Goal: Task Accomplishment & Management: Manage account settings

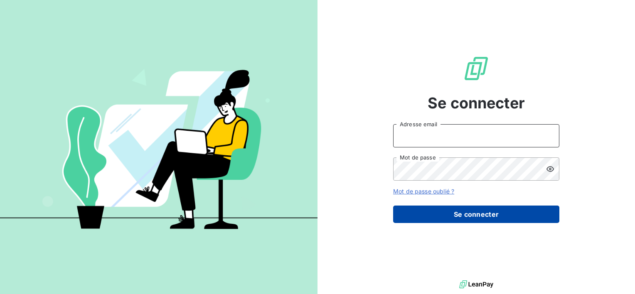
type input "[EMAIL_ADDRESS][DOMAIN_NAME]"
click at [427, 208] on button "Se connecter" at bounding box center [476, 214] width 166 height 17
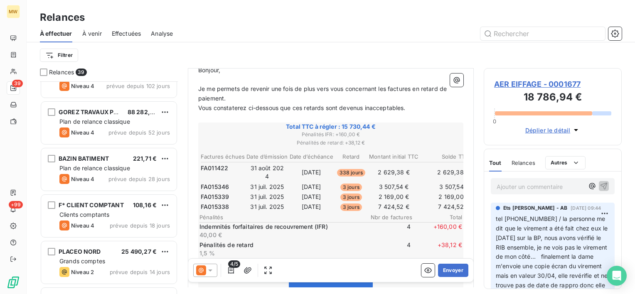
scroll to position [83, 0]
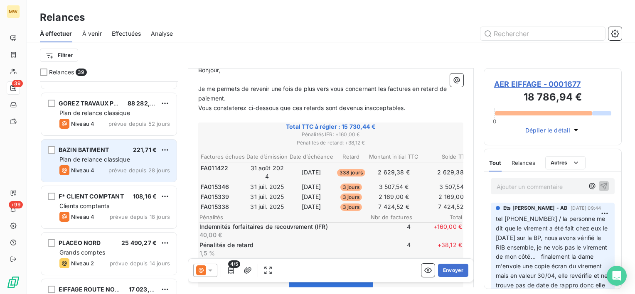
click at [86, 158] on span "Plan de relance classique" at bounding box center [94, 159] width 71 height 7
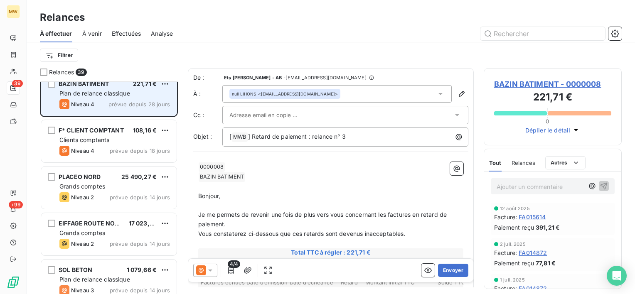
scroll to position [166, 0]
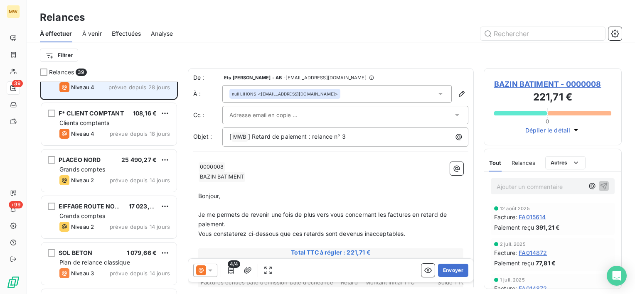
click at [86, 158] on span "PLACEO NORD" at bounding box center [80, 159] width 42 height 7
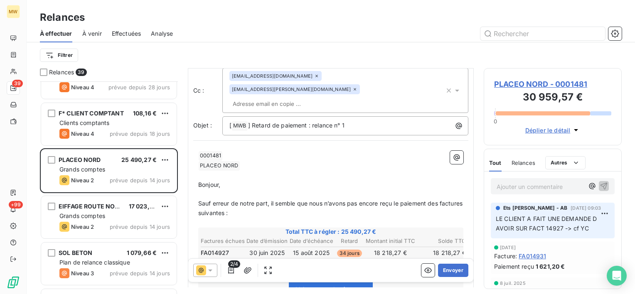
scroll to position [83, 0]
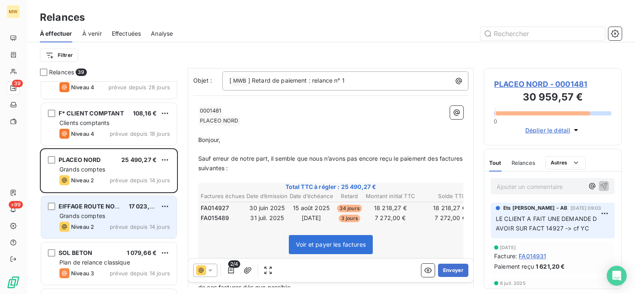
click at [105, 213] on span "Grands comptes" at bounding box center [82, 215] width 46 height 7
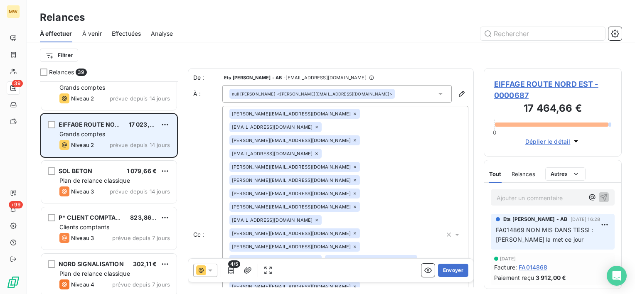
scroll to position [249, 0]
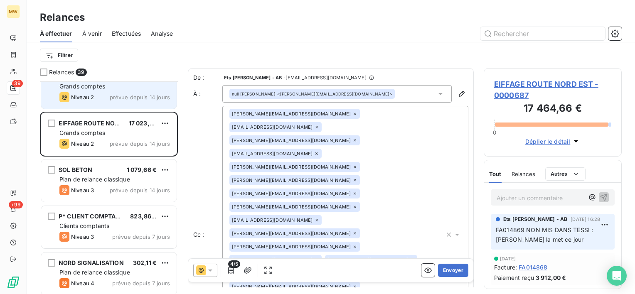
click at [98, 91] on div "PLACEO NORD 25 490,27 € Grands comptes Niveau 2 prévue depuis 14 jours" at bounding box center [108, 87] width 135 height 42
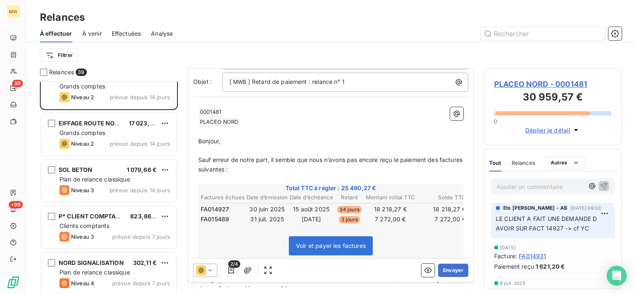
scroll to position [83, 0]
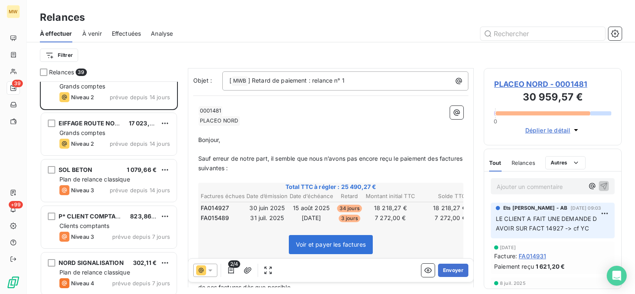
click at [567, 81] on span "PLACEO NORD - 0001481" at bounding box center [552, 84] width 117 height 11
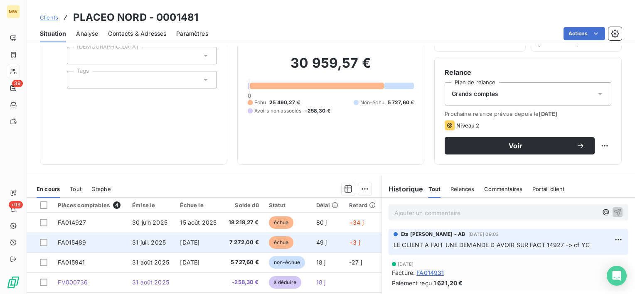
scroll to position [83, 0]
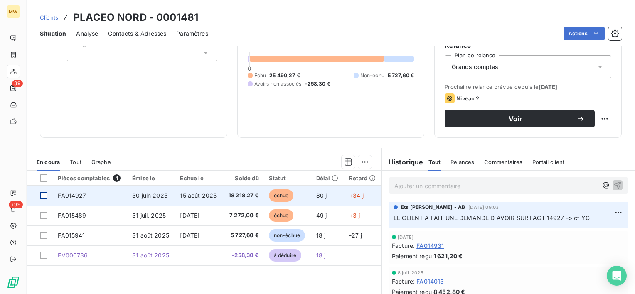
click at [42, 195] on div at bounding box center [43, 195] width 7 height 7
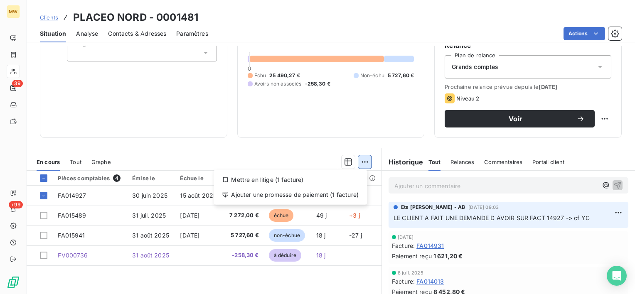
click at [358, 161] on html "MW 39 +99 Clients PLACEO NORD - 0001481 Situation Analyse Contacts & Adresses P…" at bounding box center [317, 147] width 635 height 294
click at [340, 194] on div "Ajouter une promesse de paiement (1 facture)" at bounding box center [290, 194] width 147 height 13
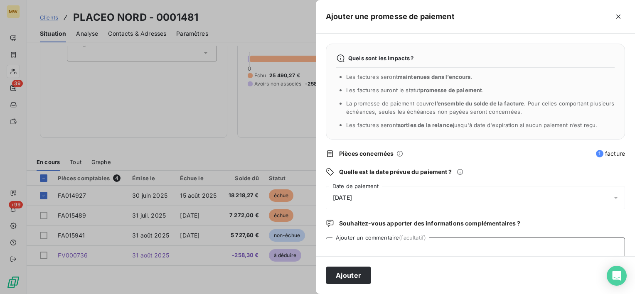
click at [375, 243] on textarea "Ajouter un commentaire (facultatif)" at bounding box center [475, 254] width 299 height 32
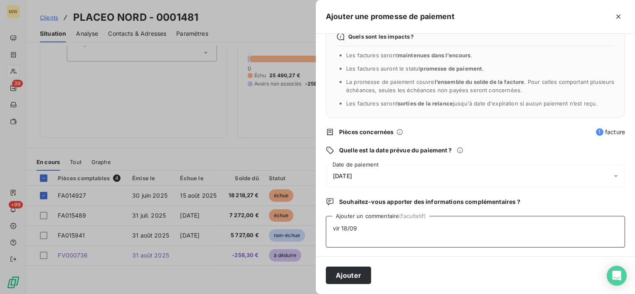
scroll to position [22, 0]
type textarea "vir 18/09"
click at [384, 181] on div "19/09/2025" at bounding box center [475, 176] width 299 height 23
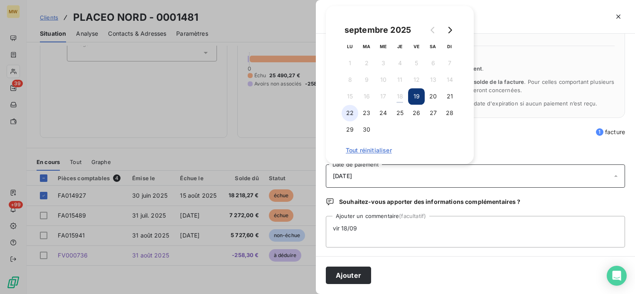
click at [351, 111] on button "22" at bounding box center [350, 113] width 17 height 17
click at [360, 273] on button "Ajouter" at bounding box center [348, 275] width 45 height 17
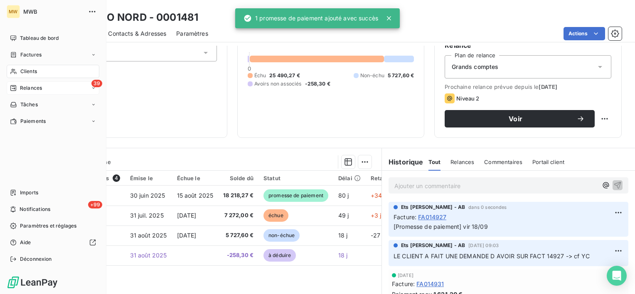
click at [32, 84] on div "39 Relances" at bounding box center [53, 87] width 93 height 13
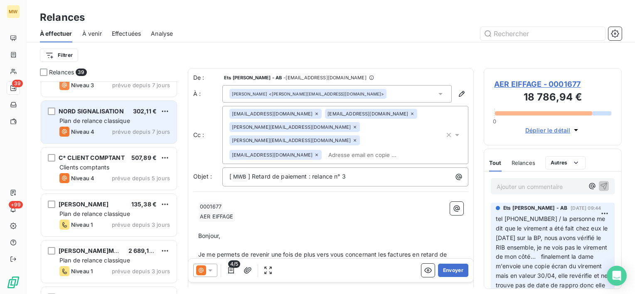
scroll to position [416, 0]
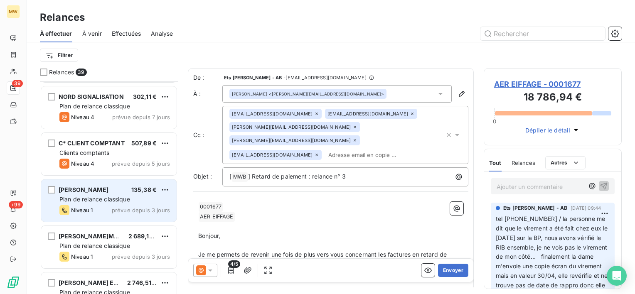
click at [91, 195] on div "Plan de relance classique" at bounding box center [114, 199] width 111 height 8
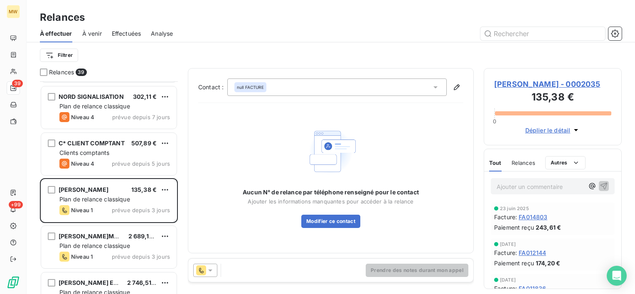
click at [537, 82] on span "LENAIN THOMAS - 0002035" at bounding box center [552, 84] width 117 height 11
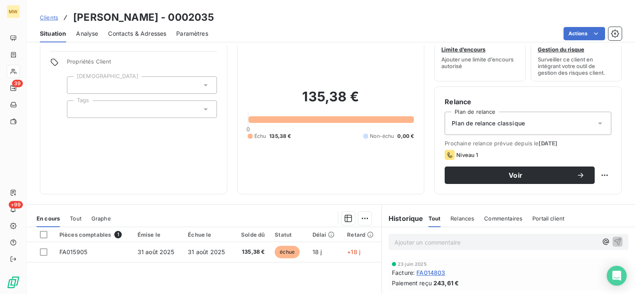
scroll to position [42, 0]
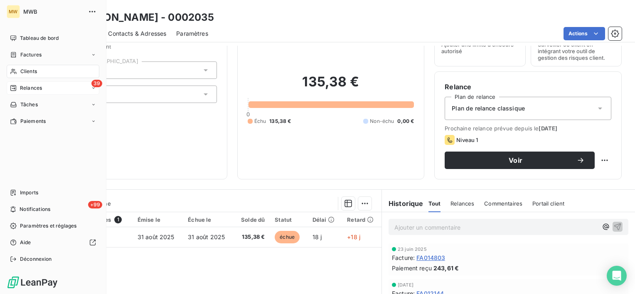
click at [32, 87] on span "Relances" at bounding box center [31, 87] width 22 height 7
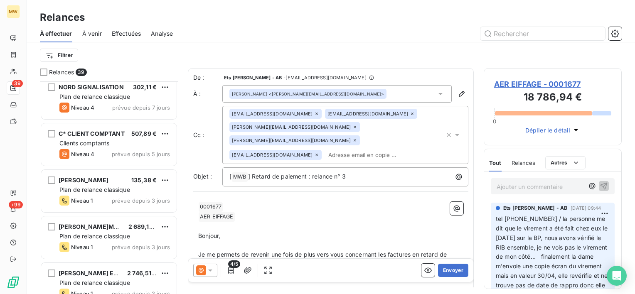
scroll to position [374, 0]
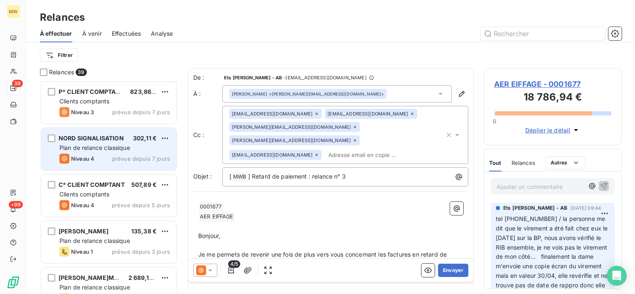
click at [94, 146] on span "Plan de relance classique" at bounding box center [94, 147] width 71 height 7
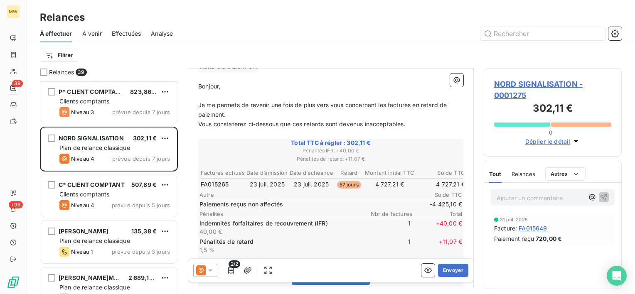
scroll to position [125, 0]
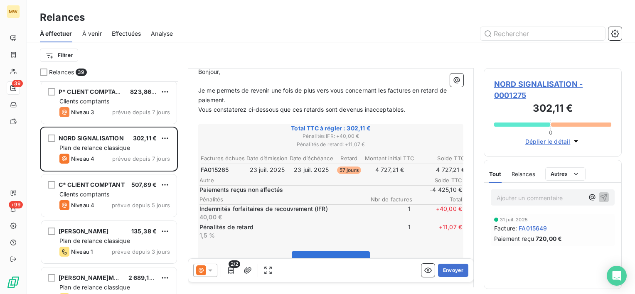
click at [524, 176] on span "Relances" at bounding box center [524, 174] width 24 height 7
click at [499, 175] on span "Tout" at bounding box center [495, 174] width 12 height 7
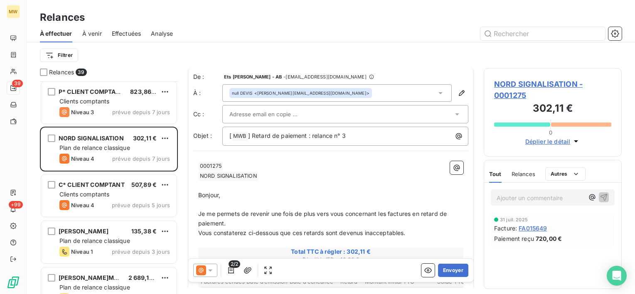
scroll to position [0, 0]
click at [546, 195] on p "Ajouter un commentaire ﻿" at bounding box center [540, 198] width 87 height 10
click at [592, 198] on icon "button" at bounding box center [592, 197] width 8 height 8
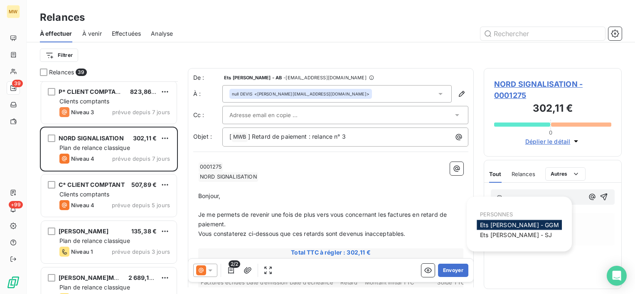
click at [540, 225] on span "Ets MARIUS WASILEWSKI - GGM" at bounding box center [519, 224] width 79 height 7
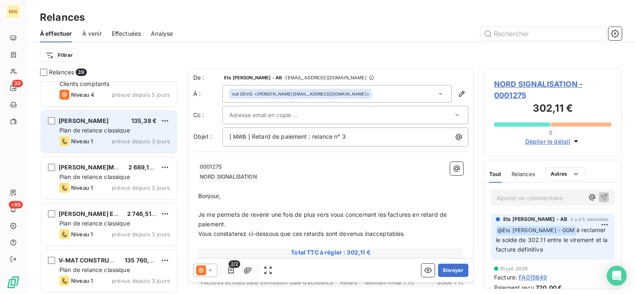
scroll to position [499, 0]
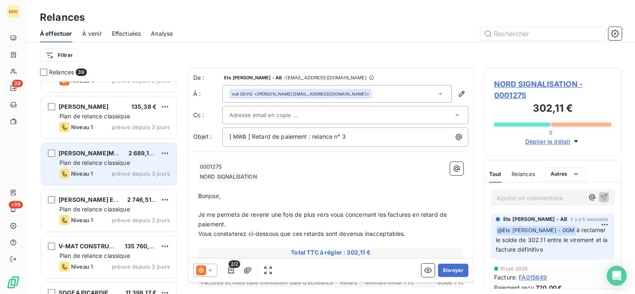
click at [99, 169] on div "Niveau 1 prévue depuis 3 jours" at bounding box center [114, 174] width 111 height 10
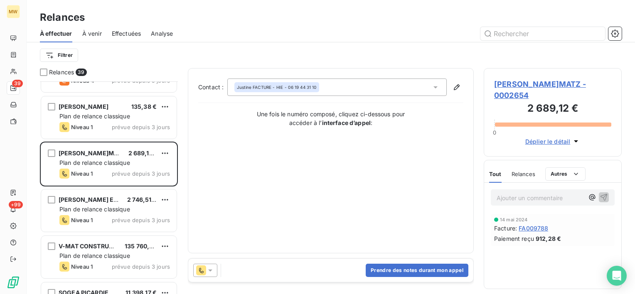
click at [557, 79] on span "JARDI'MATZ - 0002654" at bounding box center [552, 90] width 117 height 22
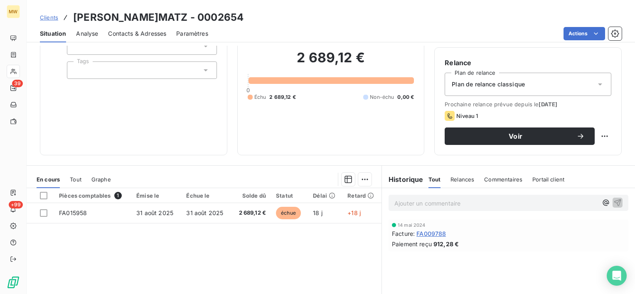
scroll to position [83, 0]
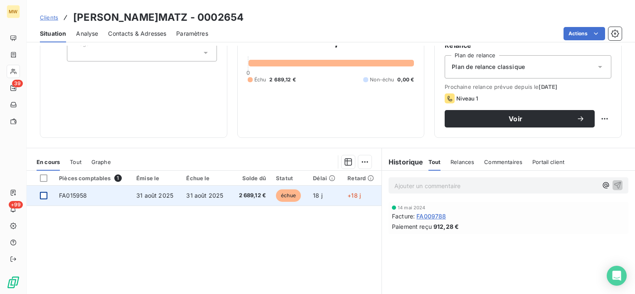
click at [42, 195] on div at bounding box center [43, 195] width 7 height 7
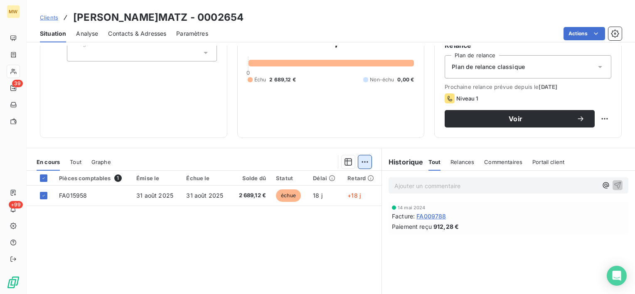
click at [362, 162] on html "MW 39 +99 Clients JARDI'MATZ - 0002654 Situation Analyse Contacts & Adresses Pa…" at bounding box center [317, 147] width 635 height 294
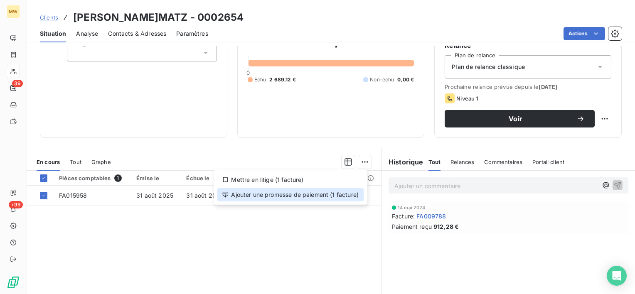
click at [330, 194] on div "Ajouter une promesse de paiement (1 facture)" at bounding box center [290, 194] width 147 height 13
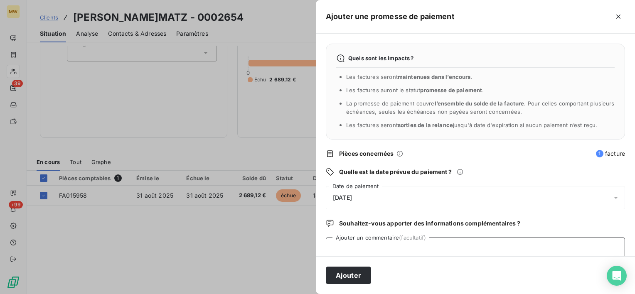
click at [359, 244] on textarea "Ajouter un commentaire (facultatif)" at bounding box center [475, 254] width 299 height 32
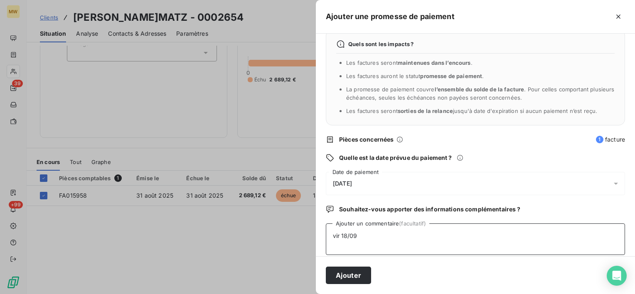
scroll to position [22, 0]
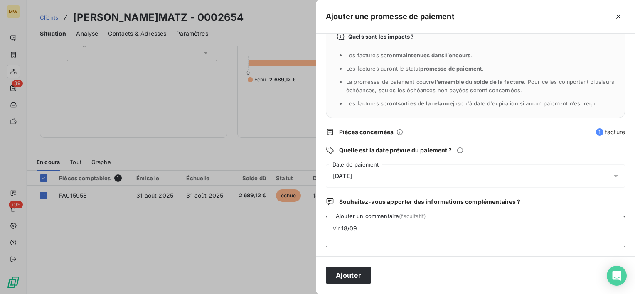
type textarea "vir 18/09"
click at [370, 174] on div "19/09/2025" at bounding box center [475, 176] width 299 height 23
click at [501, 143] on div "Quels sont les impacts ? Les factures seront maintenues dans l’encours . Les fa…" at bounding box center [475, 145] width 319 height 223
click at [375, 172] on div "19/09/2025" at bounding box center [475, 176] width 299 height 23
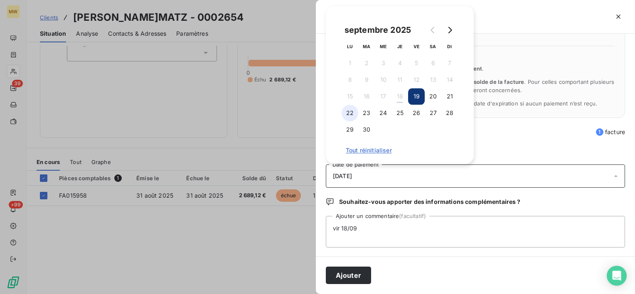
click at [354, 114] on button "22" at bounding box center [350, 113] width 17 height 17
click at [341, 272] on button "Ajouter" at bounding box center [348, 275] width 45 height 17
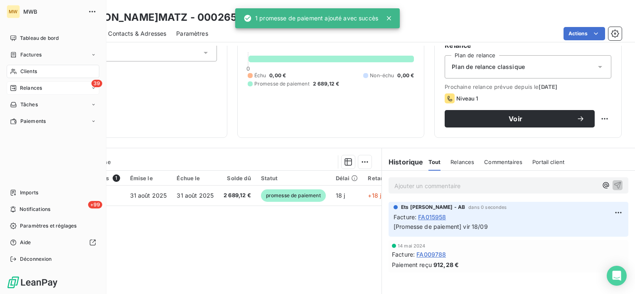
click at [32, 86] on span "Relances" at bounding box center [31, 87] width 22 height 7
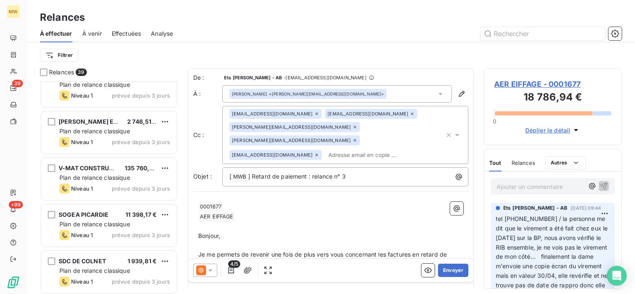
scroll to position [582, 0]
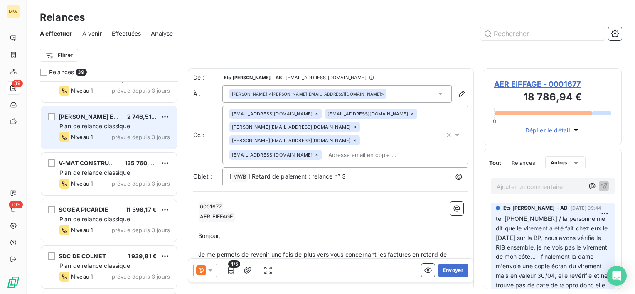
click at [94, 123] on span "Plan de relance classique" at bounding box center [94, 126] width 71 height 7
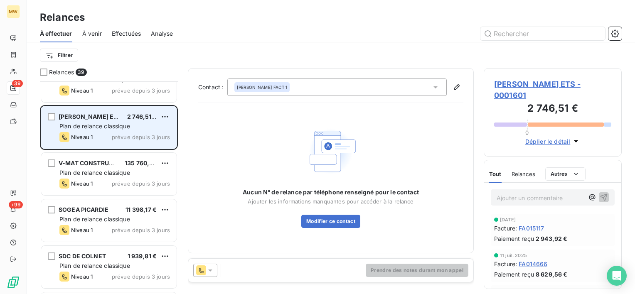
scroll to position [623, 0]
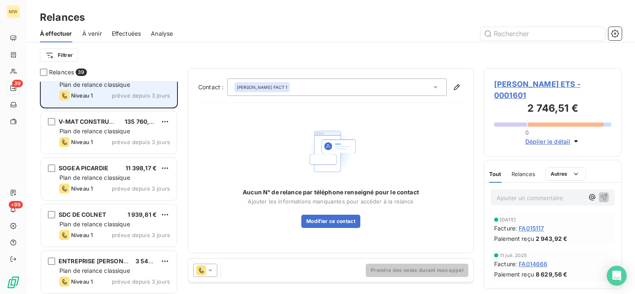
click at [94, 123] on span "V-MAT CONSTRUCTION" at bounding box center [93, 121] width 69 height 7
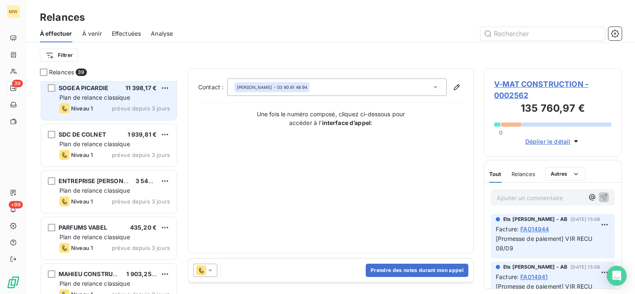
scroll to position [706, 0]
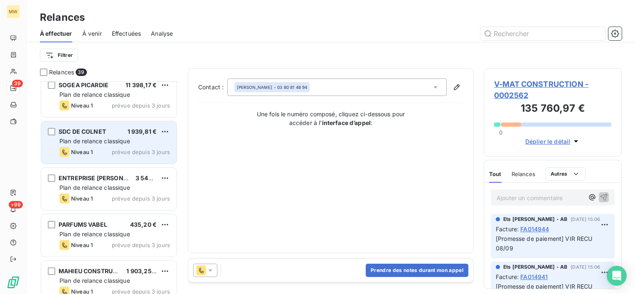
click at [91, 141] on span "Plan de relance classique" at bounding box center [94, 141] width 71 height 7
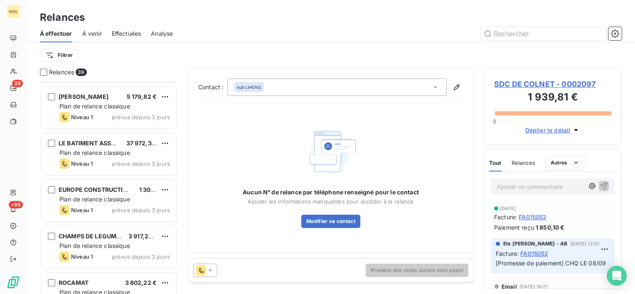
scroll to position [1122, 0]
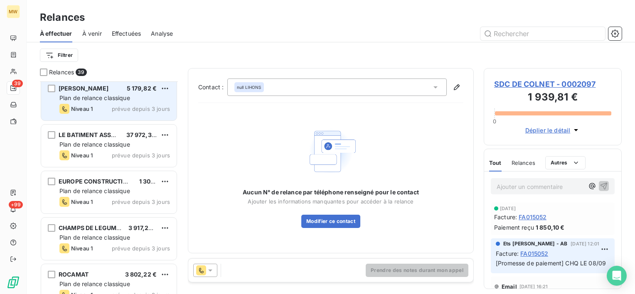
click at [96, 97] on span "Plan de relance classique" at bounding box center [94, 97] width 71 height 7
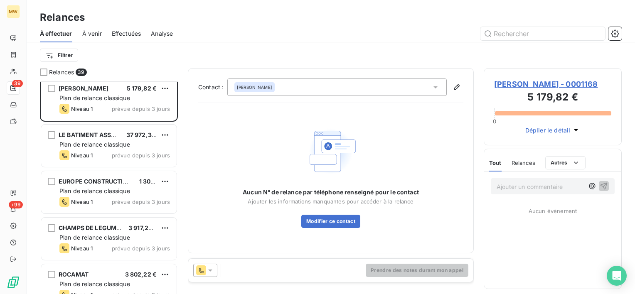
click at [511, 80] on span "BOUTROY VINCENT - 0001168" at bounding box center [552, 84] width 117 height 11
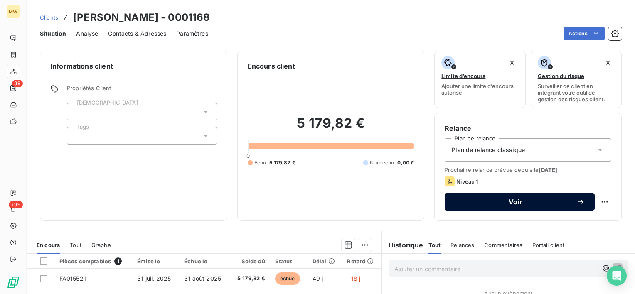
click at [534, 200] on span "Voir" at bounding box center [516, 202] width 122 height 7
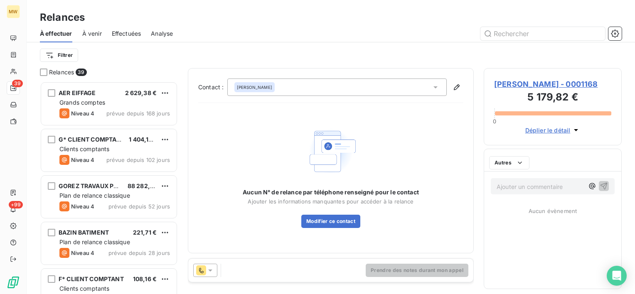
scroll to position [206, 131]
click at [211, 274] on icon at bounding box center [210, 270] width 8 height 8
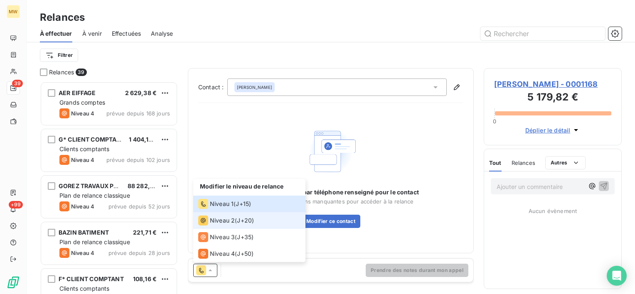
click at [222, 227] on li "Niveau 2 ( J+20 )" at bounding box center [249, 220] width 112 height 17
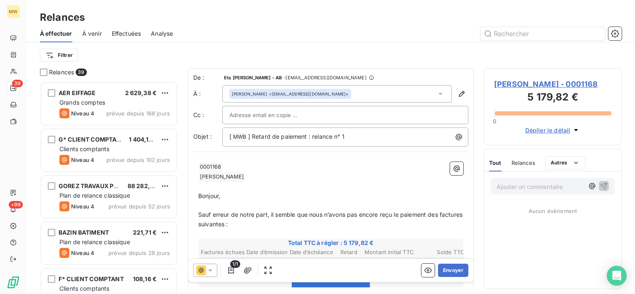
click at [436, 92] on icon at bounding box center [440, 94] width 8 height 8
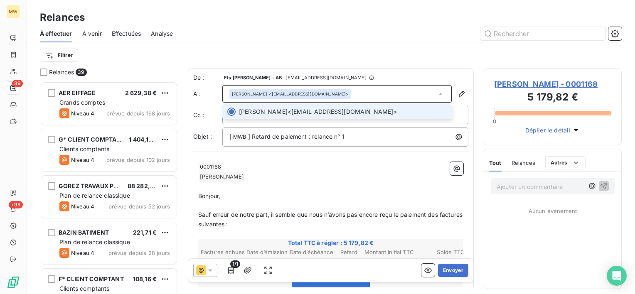
click at [436, 92] on icon at bounding box center [440, 94] width 8 height 8
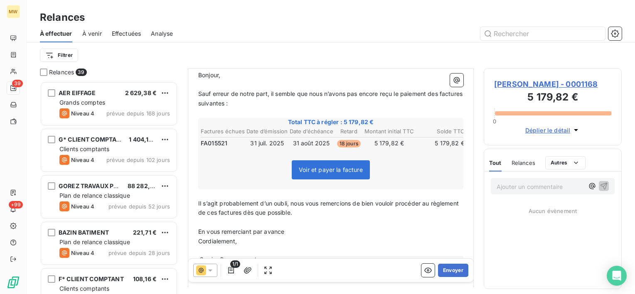
scroll to position [165, 0]
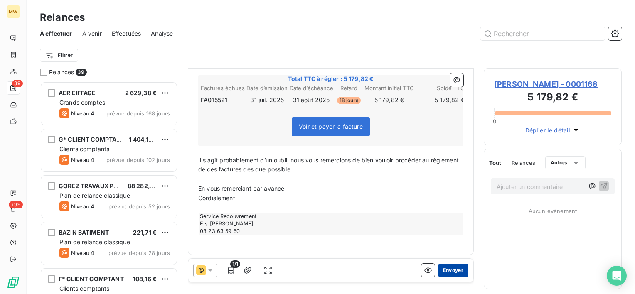
click at [445, 270] on button "Envoyer" at bounding box center [453, 270] width 30 height 13
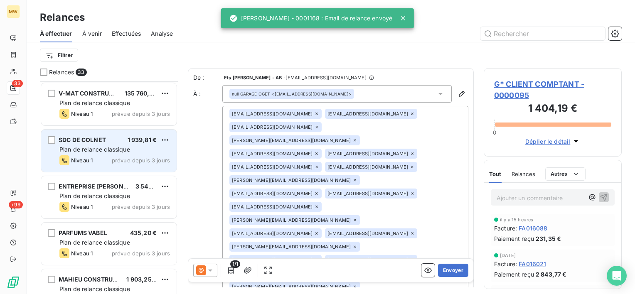
scroll to position [540, 0]
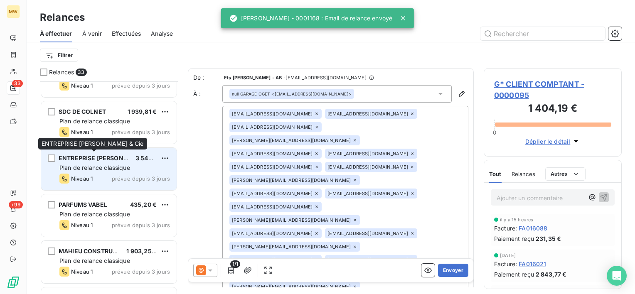
click at [101, 159] on span "ENTREPRISE MAURICE PICARD & Cie" at bounding box center [111, 158] width 104 height 7
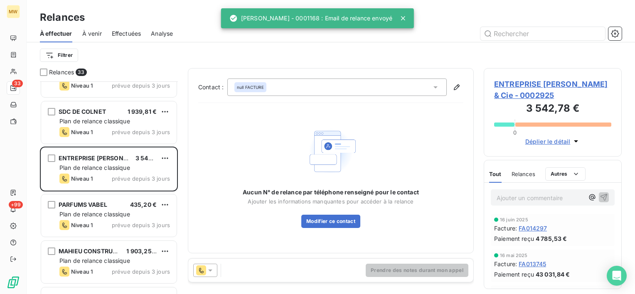
click at [209, 273] on icon at bounding box center [210, 270] width 8 height 8
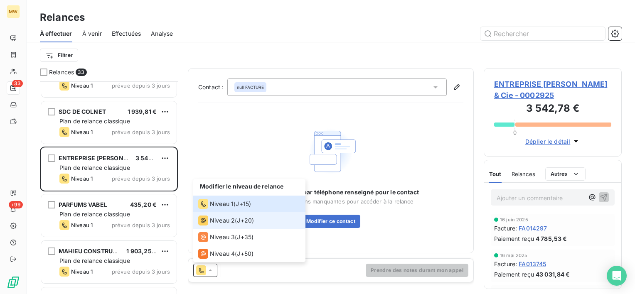
click at [216, 223] on span "Niveau 2" at bounding box center [222, 220] width 25 height 8
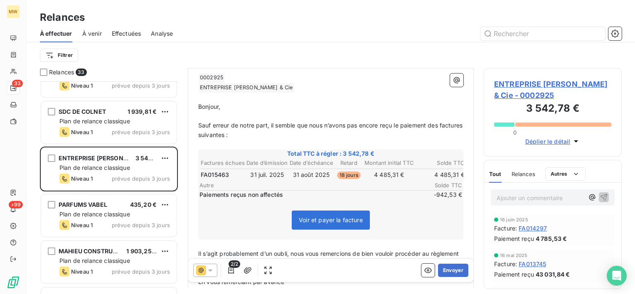
scroll to position [125, 0]
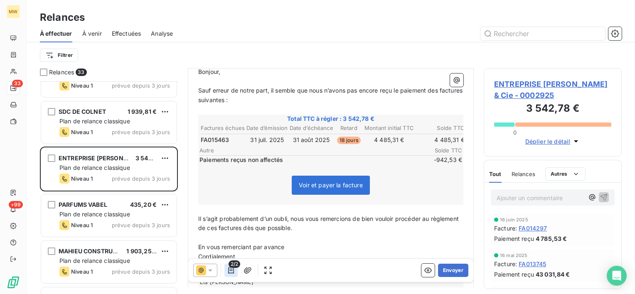
click at [234, 271] on icon "button" at bounding box center [231, 270] width 8 height 8
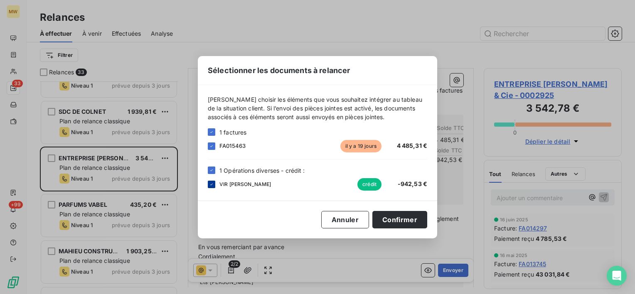
click at [213, 183] on div at bounding box center [211, 184] width 7 height 7
click at [402, 219] on button "Confirmer" at bounding box center [399, 219] width 55 height 17
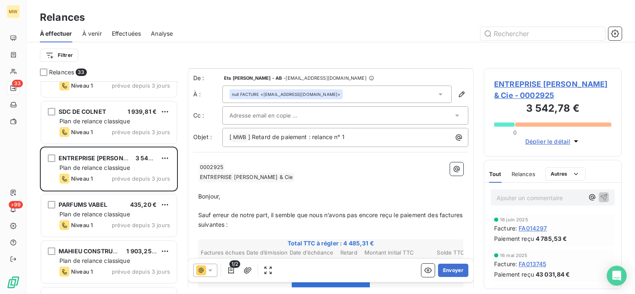
scroll to position [0, 0]
click at [436, 90] on icon at bounding box center [440, 94] width 8 height 8
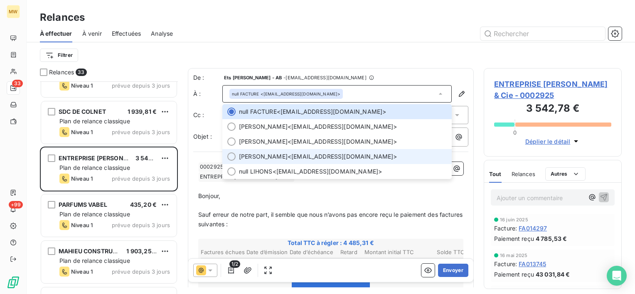
click at [339, 151] on li "Romain VILLA <rvilla.picard@gmail.com>" at bounding box center [336, 156] width 229 height 15
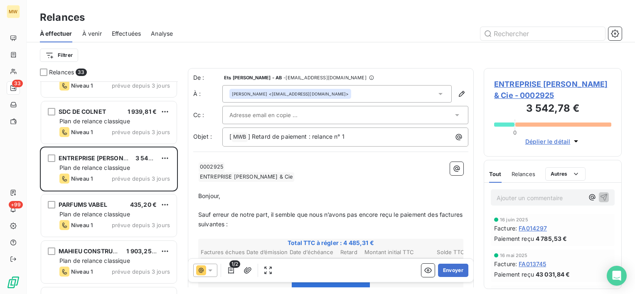
click at [335, 116] on div at bounding box center [341, 115] width 224 height 12
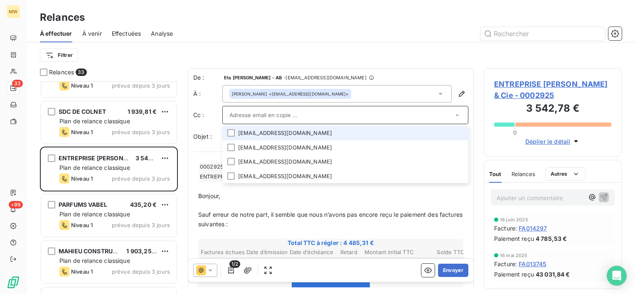
click at [391, 57] on div "Filtrer" at bounding box center [331, 55] width 582 height 16
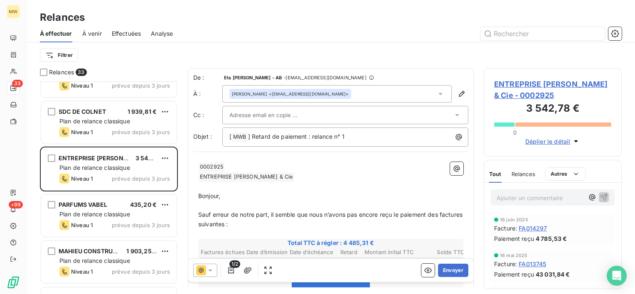
click at [349, 115] on div at bounding box center [341, 115] width 224 height 12
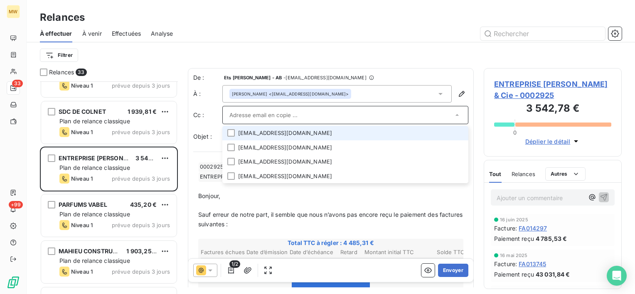
paste input "factures@picardmaurice.fr"
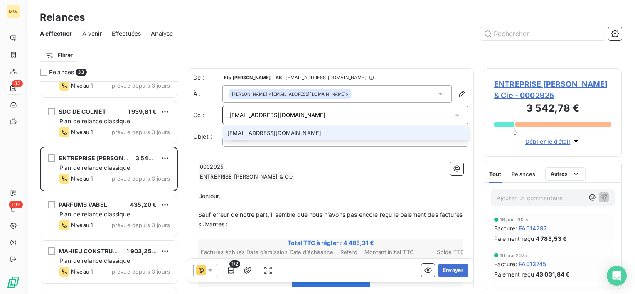
type input "factures@picardmaurice.fr"
click at [386, 54] on div "Filtrer" at bounding box center [331, 55] width 582 height 16
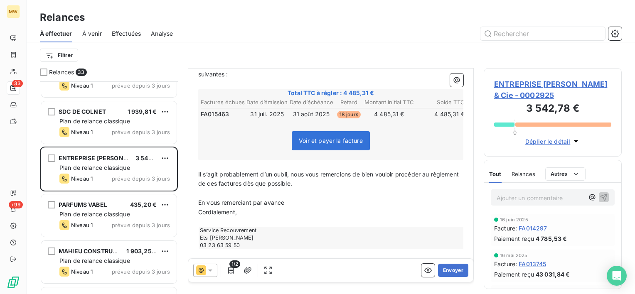
scroll to position [165, 0]
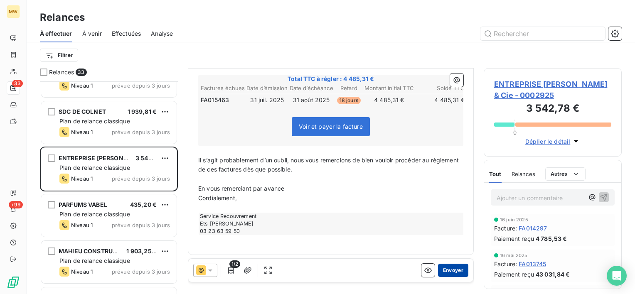
click at [439, 268] on button "Envoyer" at bounding box center [453, 270] width 30 height 13
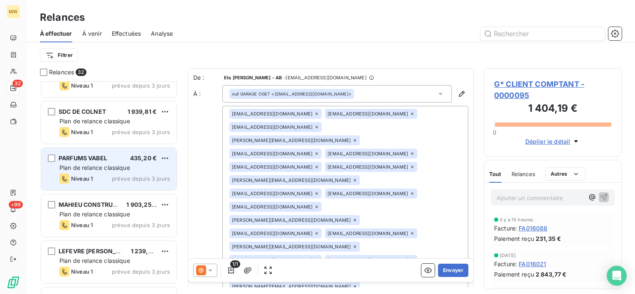
click at [91, 157] on span "PARFUMS VABEL" at bounding box center [83, 158] width 49 height 7
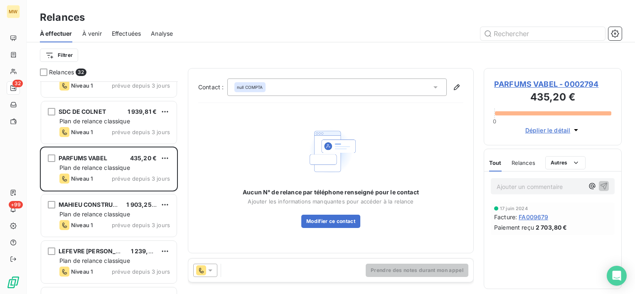
click at [532, 81] on span "PARFUMS VABEL - 0002794" at bounding box center [552, 84] width 117 height 11
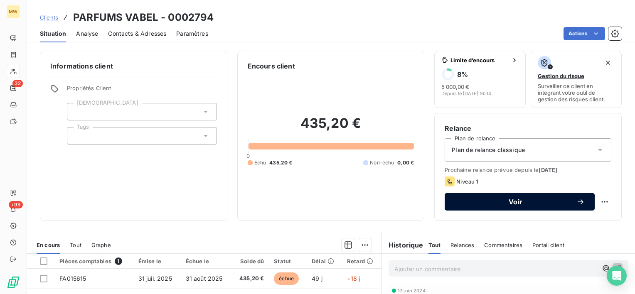
click at [507, 204] on span "Voir" at bounding box center [516, 202] width 122 height 7
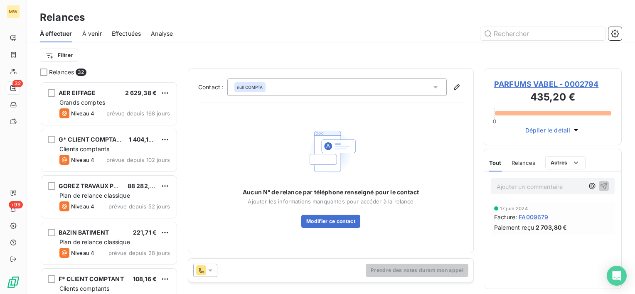
scroll to position [206, 131]
click at [214, 269] on icon at bounding box center [210, 270] width 8 height 8
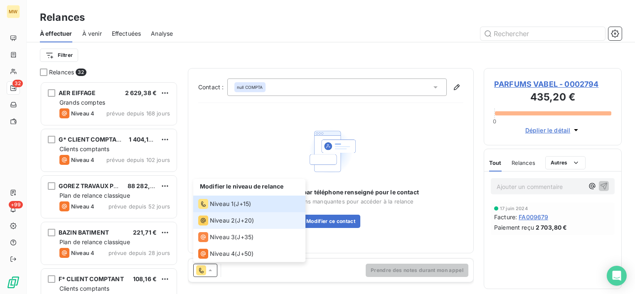
click at [219, 223] on span "Niveau 2" at bounding box center [222, 220] width 25 height 8
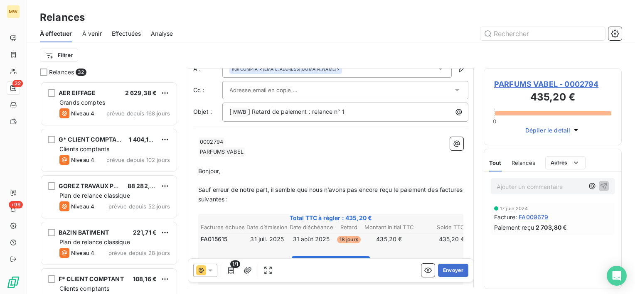
scroll to position [0, 0]
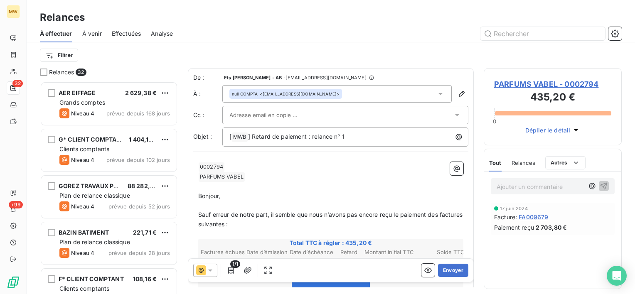
click at [337, 94] on div "null COMPTA <comptabilite@vabel.fr>" at bounding box center [336, 93] width 229 height 17
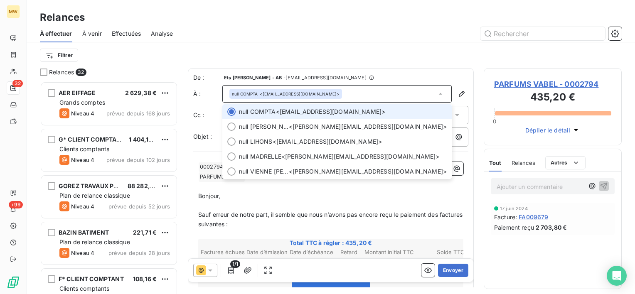
click at [337, 93] on div "null COMPTA <comptabilite@vabel.fr>" at bounding box center [336, 93] width 229 height 17
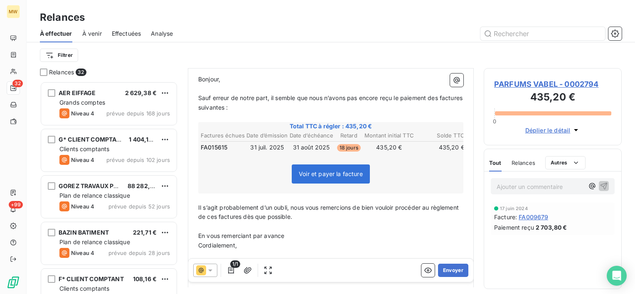
scroll to position [125, 0]
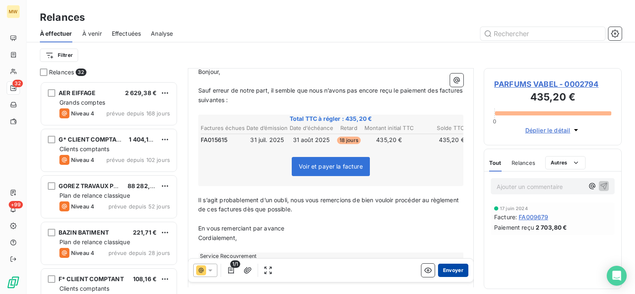
click at [450, 270] on button "Envoyer" at bounding box center [453, 270] width 30 height 13
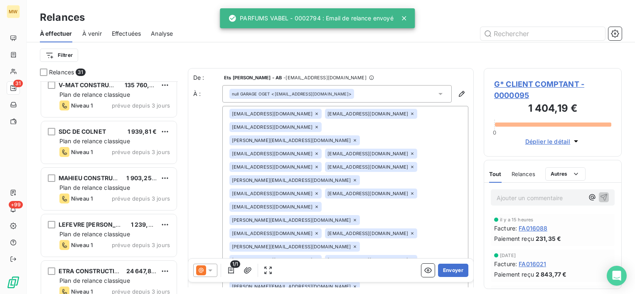
scroll to position [540, 0]
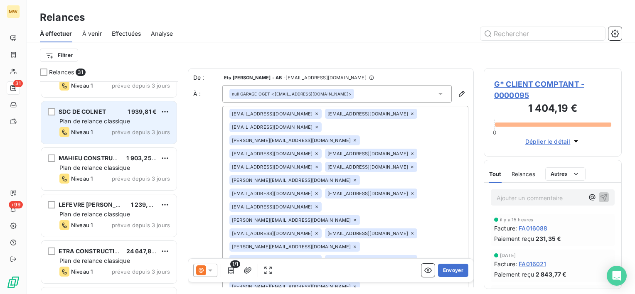
click at [98, 124] on div "Plan de relance classique" at bounding box center [114, 121] width 111 height 8
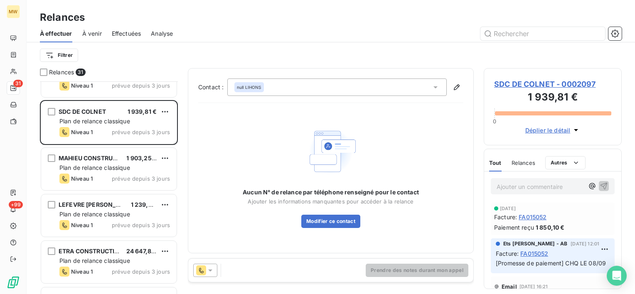
click at [213, 271] on icon at bounding box center [210, 270] width 8 height 8
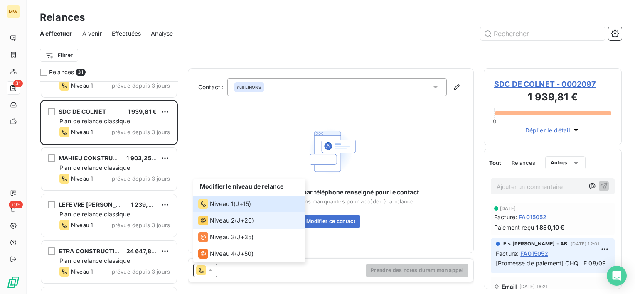
click at [221, 226] on li "Niveau 2 ( J+20 )" at bounding box center [249, 220] width 112 height 17
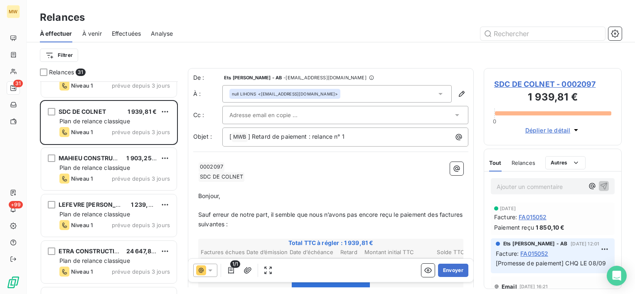
click at [429, 92] on div "null LIHONS <lihons@mwb.fr>" at bounding box center [336, 93] width 229 height 17
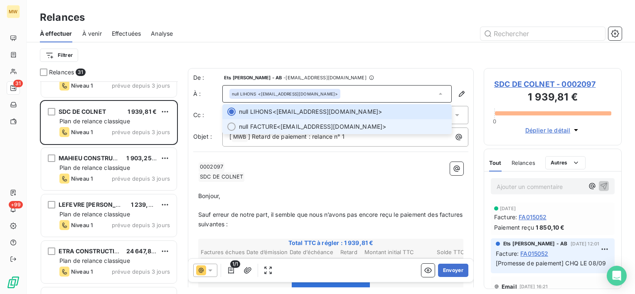
click at [380, 126] on span "null FACTURE <sdcdecolnet@sdcdecolnet.com>" at bounding box center [343, 127] width 208 height 8
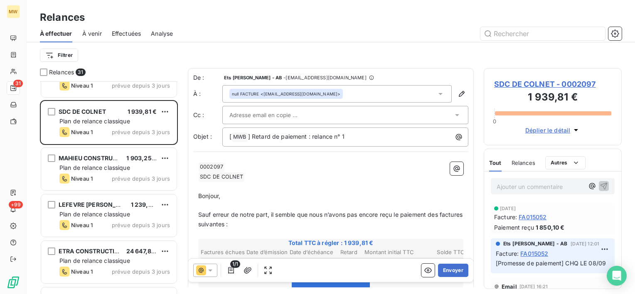
click at [317, 172] on p "﻿ SDC DE COLNET ﻿ ﻿" at bounding box center [330, 177] width 265 height 10
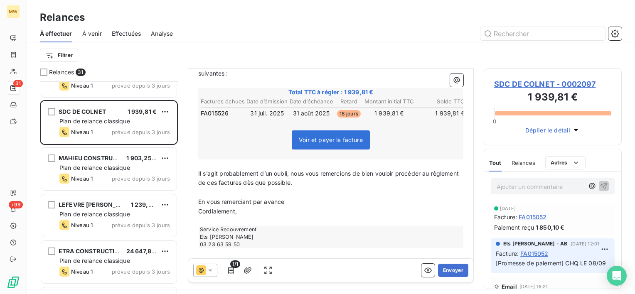
scroll to position [165, 0]
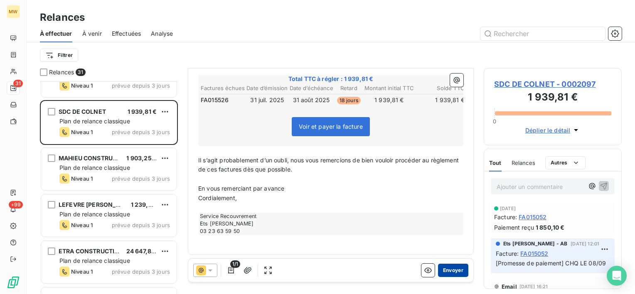
click at [443, 268] on button "Envoyer" at bounding box center [453, 270] width 30 height 13
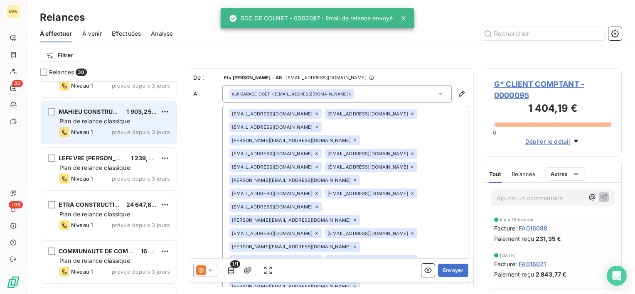
click at [93, 118] on span "Plan de relance classique" at bounding box center [94, 121] width 71 height 7
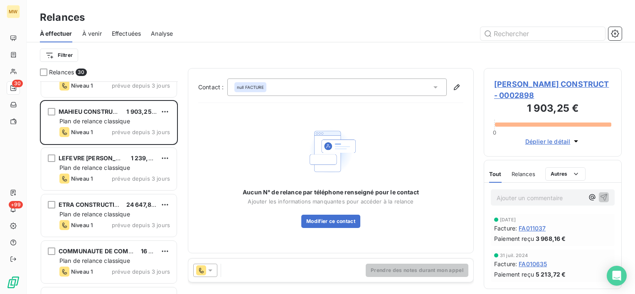
click at [532, 174] on span "Relances" at bounding box center [524, 174] width 24 height 7
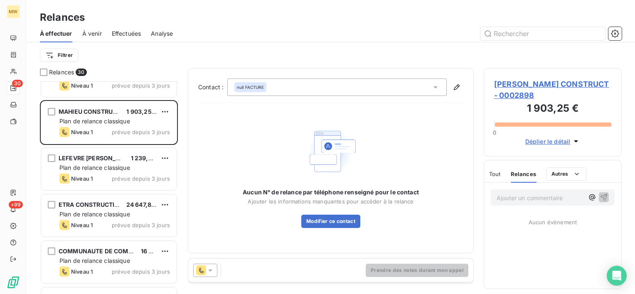
click at [498, 174] on span "Tout" at bounding box center [495, 174] width 12 height 7
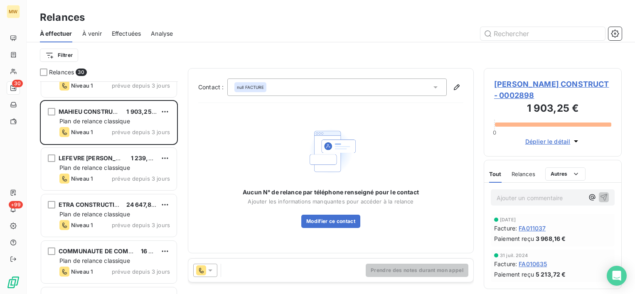
click at [210, 270] on icon at bounding box center [210, 271] width 4 height 2
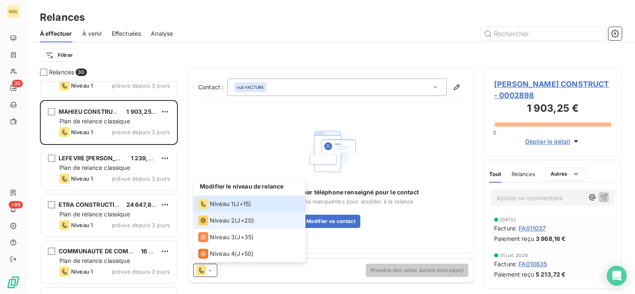
click at [216, 220] on span "Niveau 2" at bounding box center [222, 220] width 25 height 8
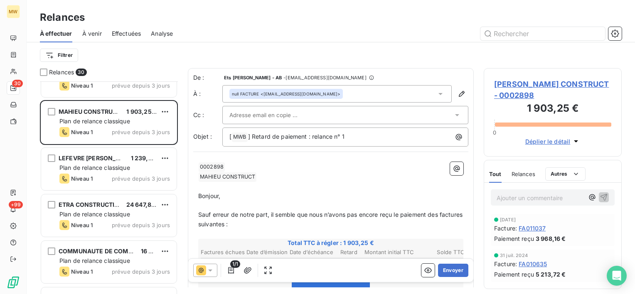
click at [436, 92] on icon at bounding box center [440, 94] width 8 height 8
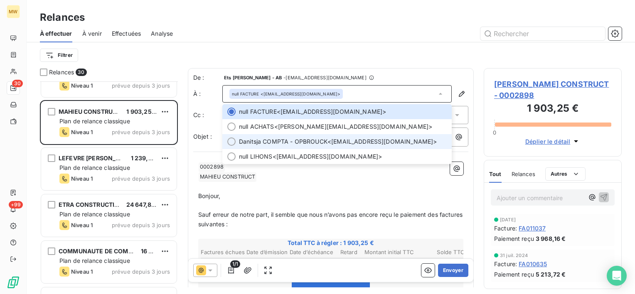
click at [289, 141] on span "Danitsja COMPTA - OPBROUCK" at bounding box center [283, 142] width 89 height 8
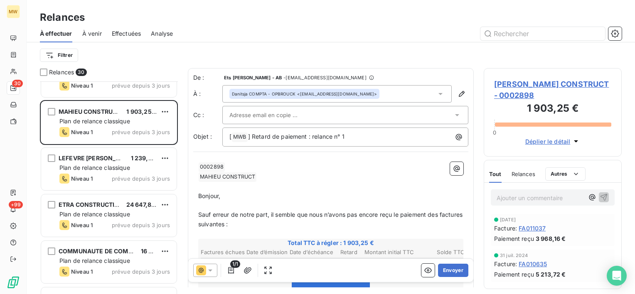
click at [413, 93] on div "Danitsja COMPTA - OPBROUCK <danitsja.opbrouck@mahieu-construct.be>" at bounding box center [336, 93] width 229 height 17
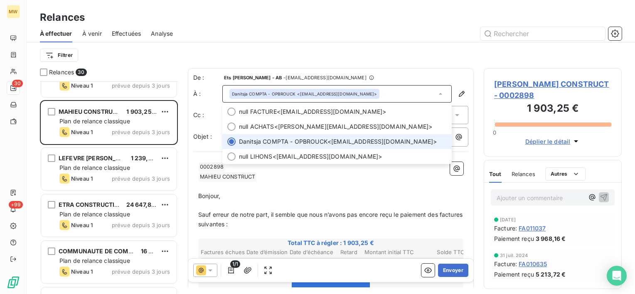
click at [413, 93] on div "Danitsja COMPTA - OPBROUCK <danitsja.opbrouck@mahieu-construct.be>" at bounding box center [336, 93] width 229 height 17
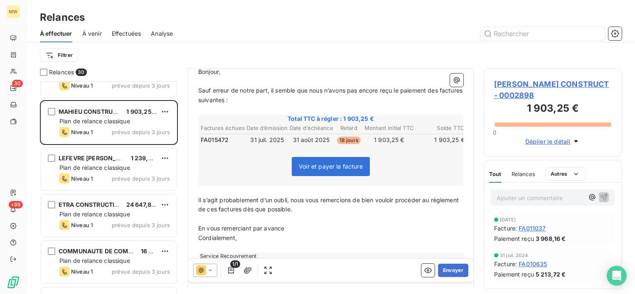
scroll to position [165, 0]
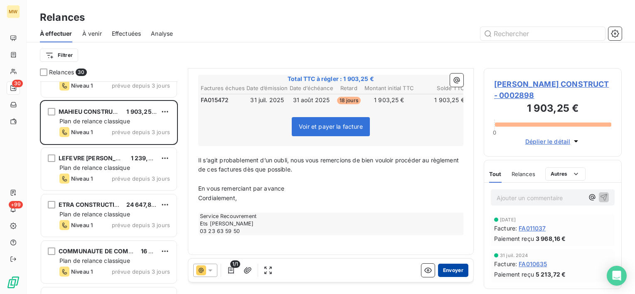
click at [447, 274] on button "Envoyer" at bounding box center [453, 270] width 30 height 13
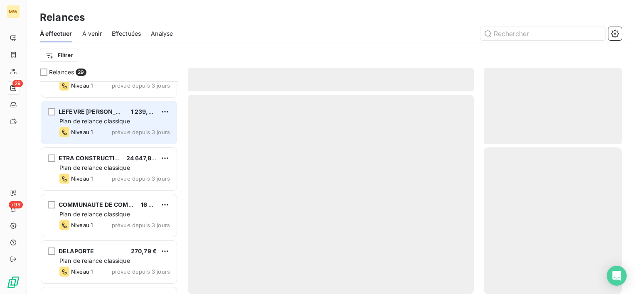
click at [95, 121] on span "Plan de relance classique" at bounding box center [94, 121] width 71 height 7
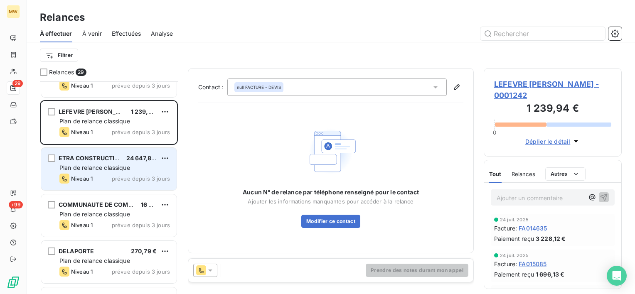
click at [82, 165] on span "Plan de relance classique" at bounding box center [94, 167] width 71 height 7
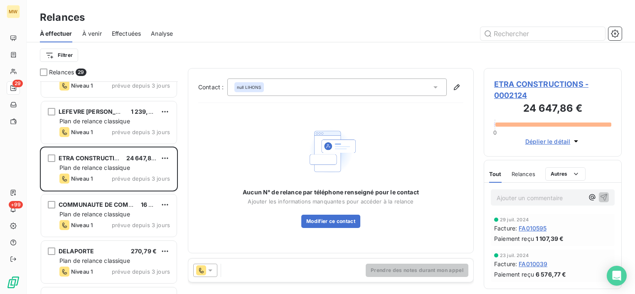
click at [207, 269] on icon at bounding box center [210, 270] width 8 height 8
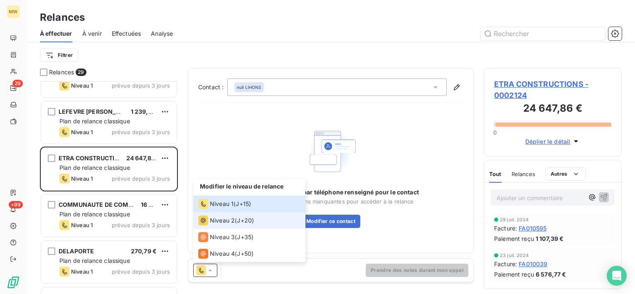
click at [212, 227] on li "Niveau 2 ( J+20 )" at bounding box center [249, 220] width 112 height 17
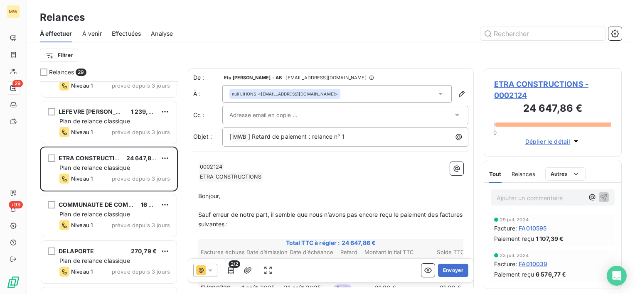
click at [529, 168] on div "Relances" at bounding box center [524, 173] width 24 height 17
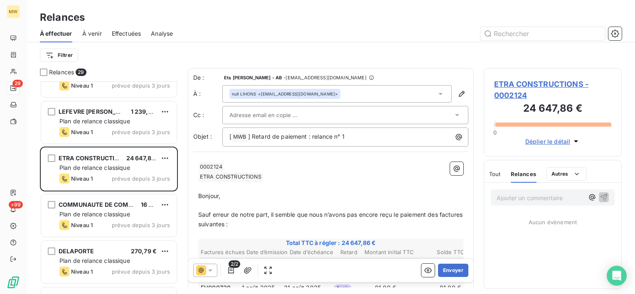
click at [494, 177] on div "Tout" at bounding box center [495, 173] width 12 height 17
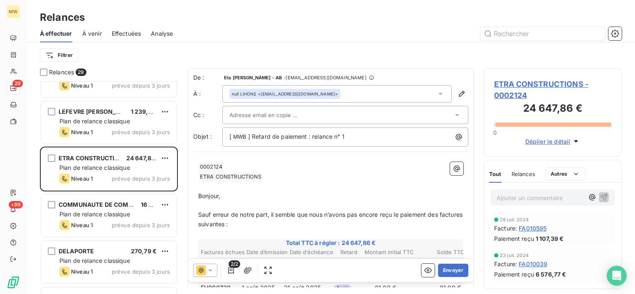
click at [385, 91] on div "null LIHONS <lihons@mwb.fr>" at bounding box center [336, 93] width 229 height 17
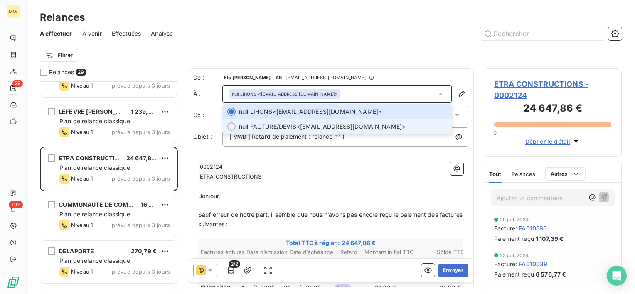
click at [375, 123] on span "null FACTURE/DEVIS <etra@etra-constructions.fr>" at bounding box center [343, 127] width 208 height 8
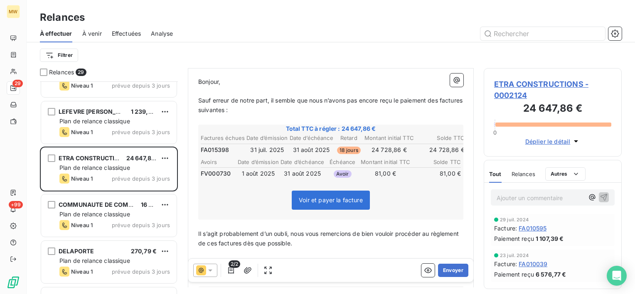
scroll to position [188, 0]
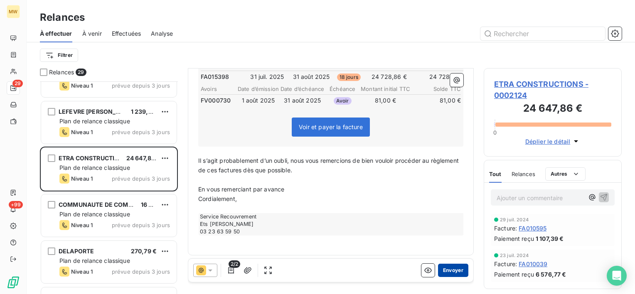
click at [447, 270] on button "Envoyer" at bounding box center [453, 270] width 30 height 13
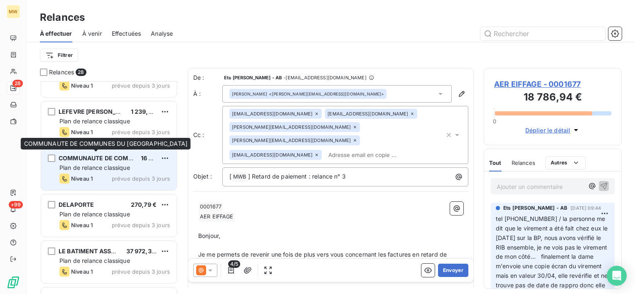
click at [76, 160] on span "COMMUNAUTE DE COMMUNES DU VAL DE L'OISE" at bounding box center [141, 158] width 164 height 7
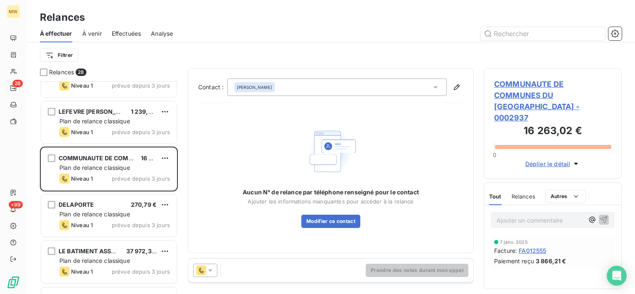
click at [210, 274] on icon at bounding box center [210, 270] width 8 height 8
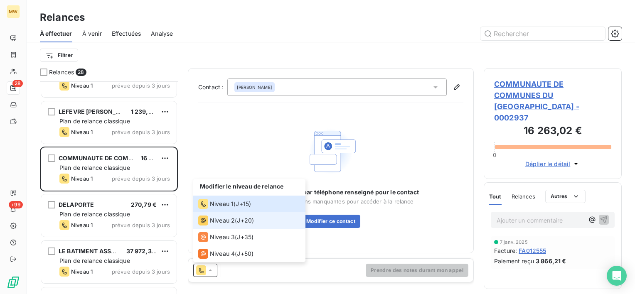
click at [219, 222] on span "Niveau 2" at bounding box center [222, 220] width 25 height 8
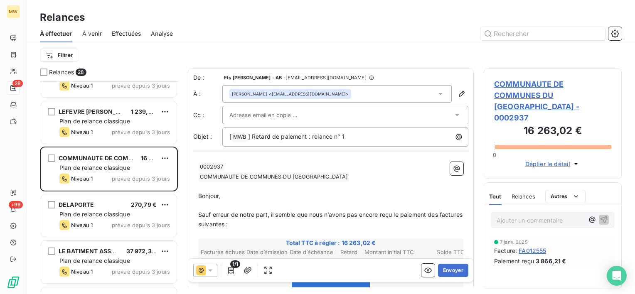
click at [373, 114] on div at bounding box center [341, 115] width 224 height 12
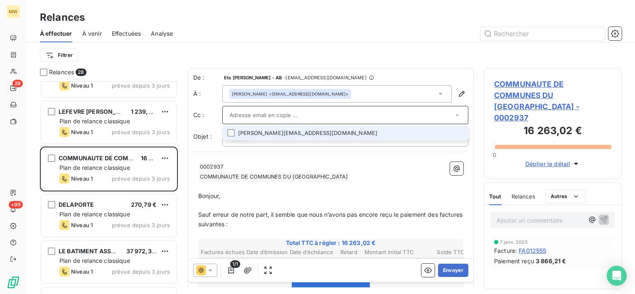
click at [339, 134] on li "m.laroche@ccvo.fr" at bounding box center [345, 133] width 246 height 15
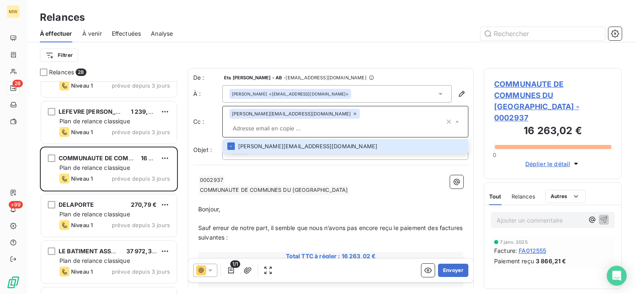
click at [303, 186] on span "COMMUNAUTE DE COMMUNES DU VAL DE L'OISE ﻿" at bounding box center [274, 191] width 150 height 10
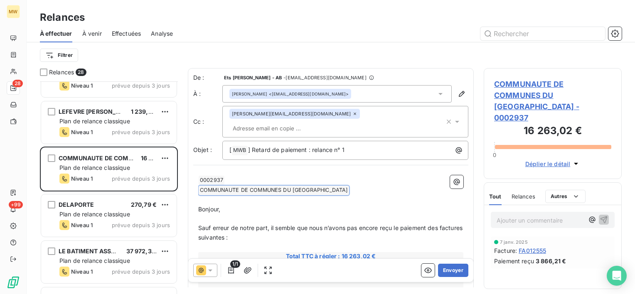
click at [323, 205] on p "Bonjour," at bounding box center [330, 210] width 265 height 10
click at [446, 269] on button "Envoyer" at bounding box center [453, 270] width 30 height 13
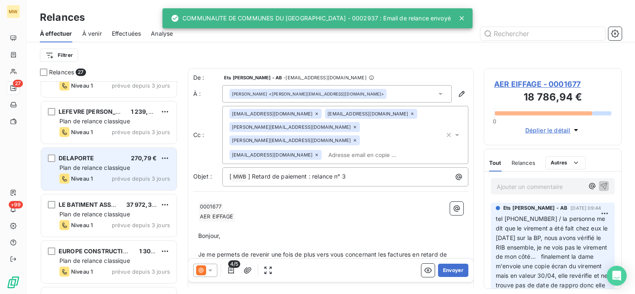
click at [82, 169] on span "Plan de relance classique" at bounding box center [94, 167] width 71 height 7
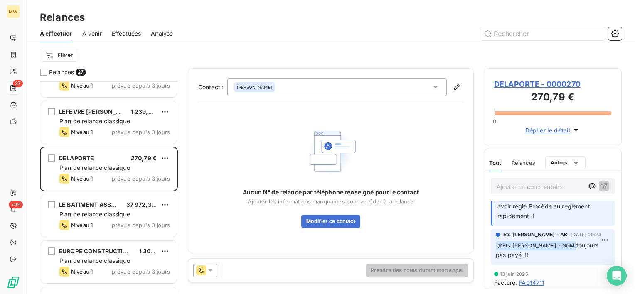
scroll to position [83, 0]
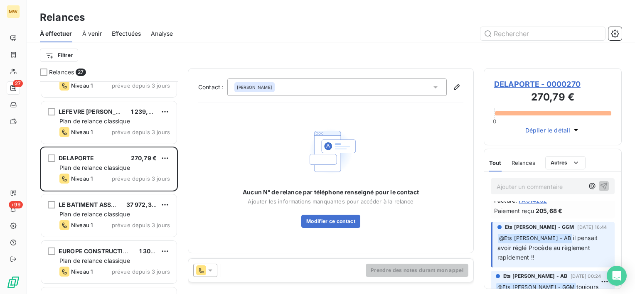
click at [525, 83] on span "DELAPORTE - 0000270" at bounding box center [552, 84] width 117 height 11
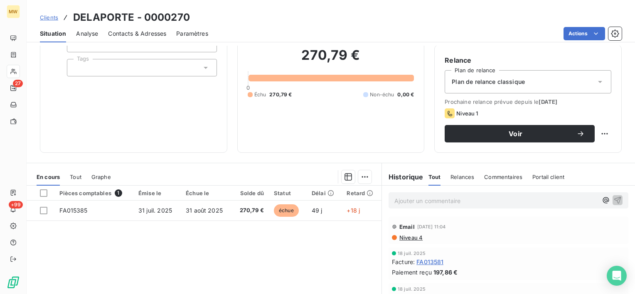
scroll to position [83, 0]
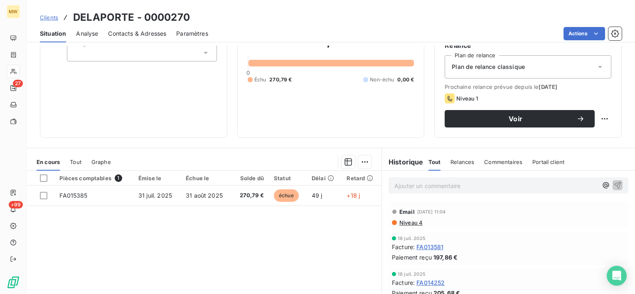
click at [75, 163] on span "Tout" at bounding box center [76, 162] width 12 height 7
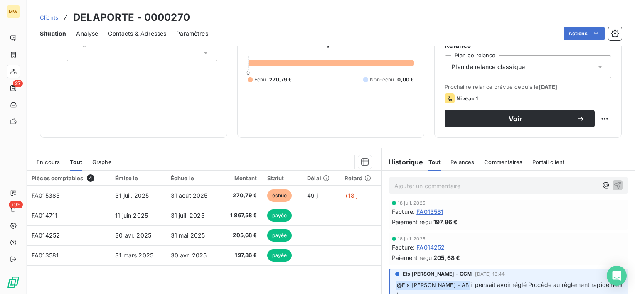
scroll to position [0, 0]
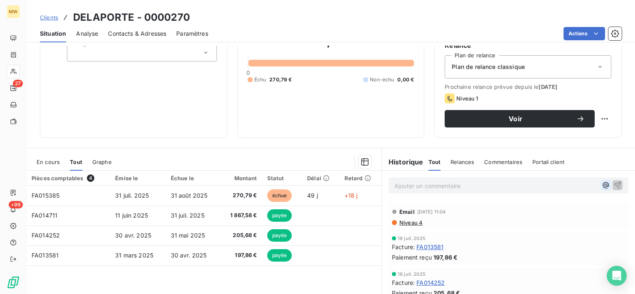
click at [602, 183] on icon "button" at bounding box center [606, 185] width 8 height 8
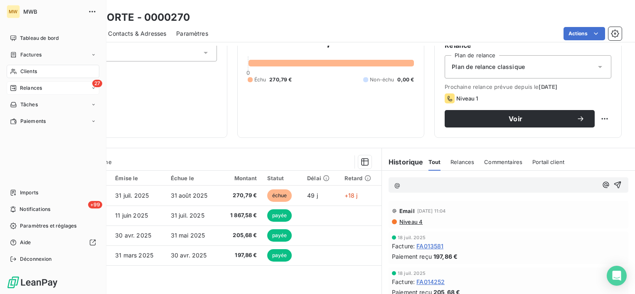
click at [38, 87] on span "Relances" at bounding box center [31, 87] width 22 height 7
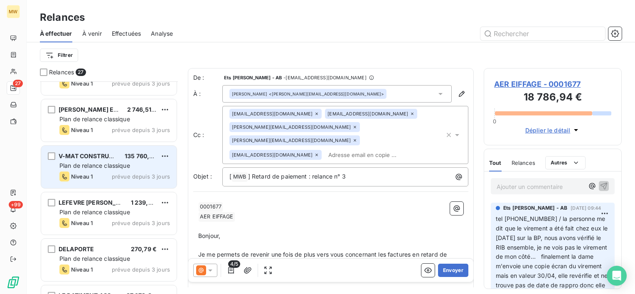
scroll to position [457, 0]
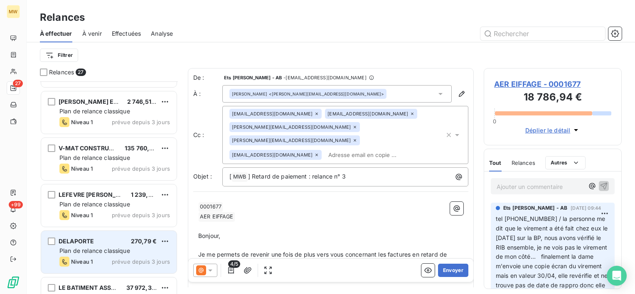
click at [97, 242] on div "DELAPORTE 270,79 €" at bounding box center [114, 241] width 111 height 7
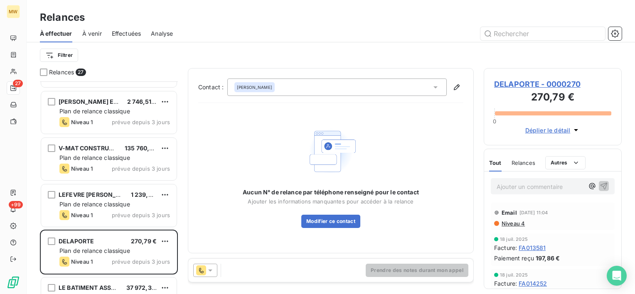
click at [535, 189] on p "Ajouter un commentaire ﻿" at bounding box center [540, 187] width 87 height 10
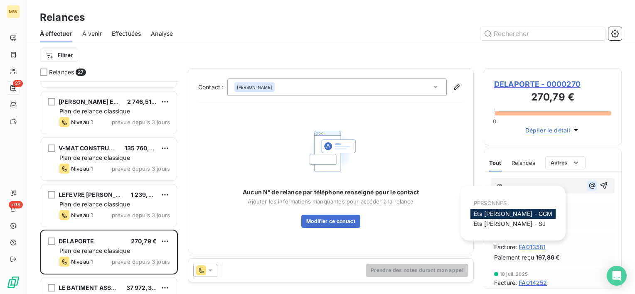
click at [588, 186] on icon "button" at bounding box center [592, 186] width 8 height 8
click at [549, 214] on span "Ets MARIUS WASILEWSKI - GGM" at bounding box center [513, 213] width 79 height 7
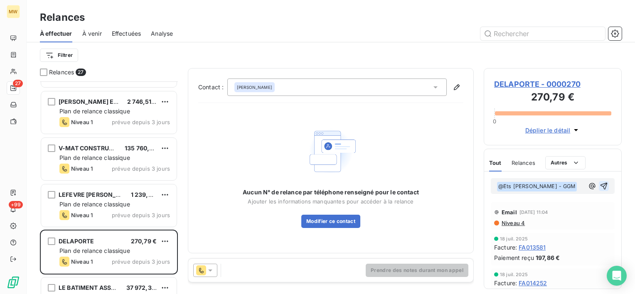
click at [600, 190] on icon "button" at bounding box center [603, 186] width 7 height 7
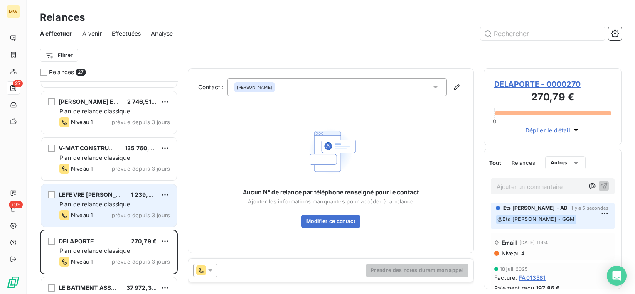
click at [113, 218] on span "prévue depuis 3 jours" at bounding box center [141, 215] width 58 height 7
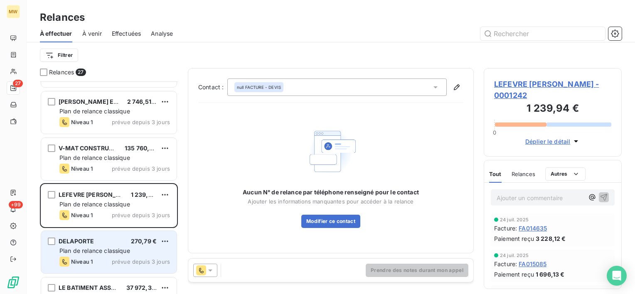
click at [113, 243] on div "DELAPORTE 270,79 €" at bounding box center [114, 241] width 111 height 7
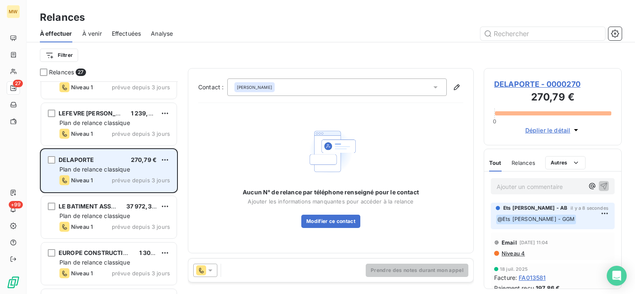
scroll to position [540, 0]
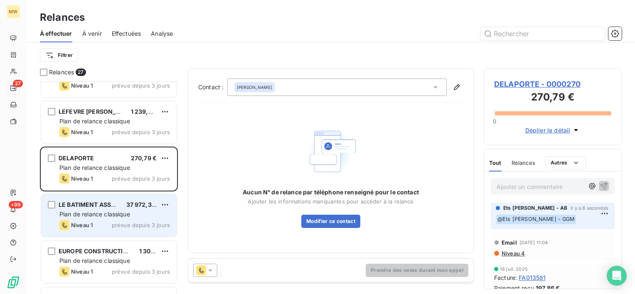
click at [103, 219] on div "LE BATIMENT ASSOCIE 37 972,31 € Plan de relance classique Niveau 1 prévue depui…" at bounding box center [108, 215] width 135 height 42
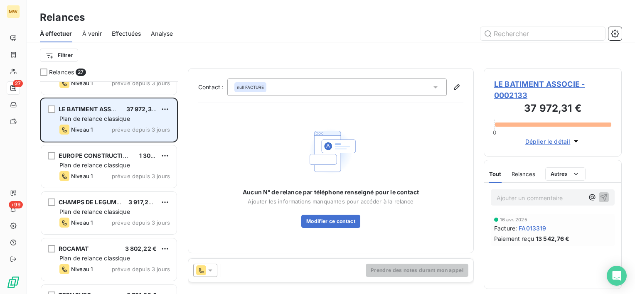
scroll to position [665, 0]
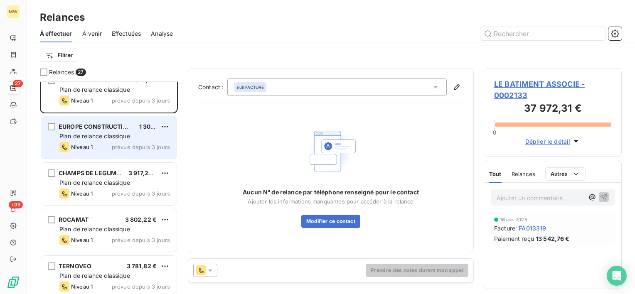
click at [96, 142] on div "Niveau 1 prévue depuis 3 jours" at bounding box center [114, 147] width 111 height 10
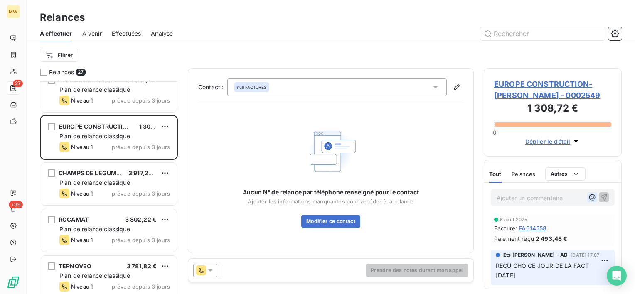
click at [588, 199] on icon "button" at bounding box center [592, 197] width 8 height 8
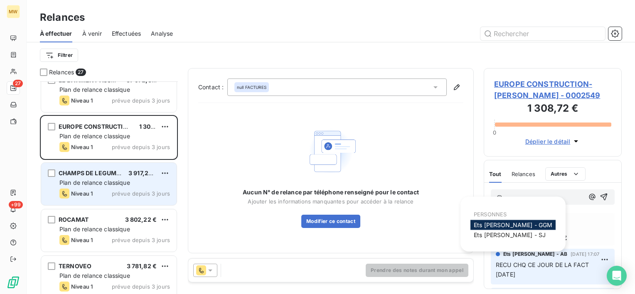
click at [109, 172] on span "CHAMPS DE LEGUMES" at bounding box center [92, 173] width 66 height 7
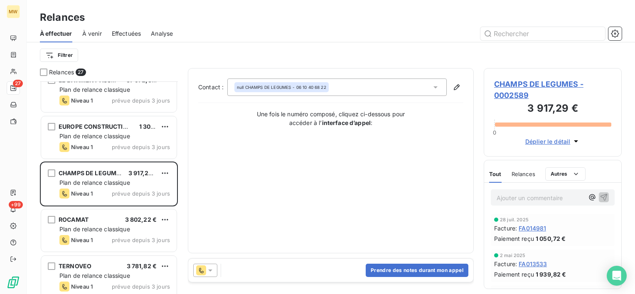
click at [212, 272] on icon at bounding box center [210, 270] width 8 height 8
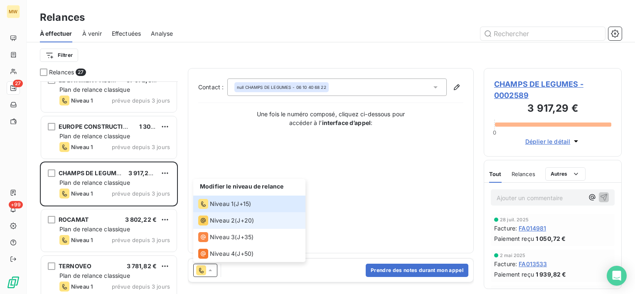
click at [226, 221] on span "Niveau 2" at bounding box center [222, 220] width 25 height 8
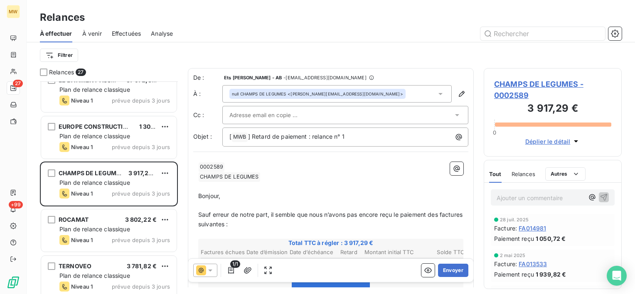
click at [429, 94] on div "null CHAMPS DE LEGUMES <augustin@champsdelegumes.com>" at bounding box center [336, 93] width 229 height 17
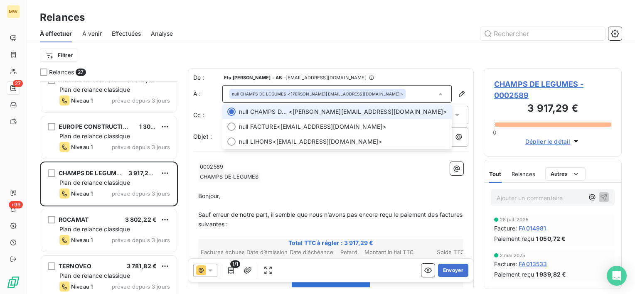
click at [429, 93] on div "null CHAMPS DE LEGUMES <augustin@champsdelegumes.com>" at bounding box center [336, 93] width 229 height 17
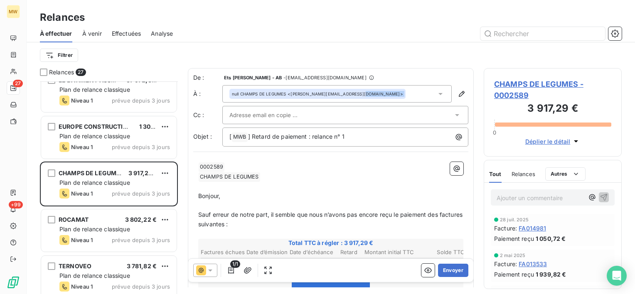
click at [429, 93] on div "null CHAMPS DE LEGUMES <augustin@champsdelegumes.com>" at bounding box center [336, 93] width 229 height 17
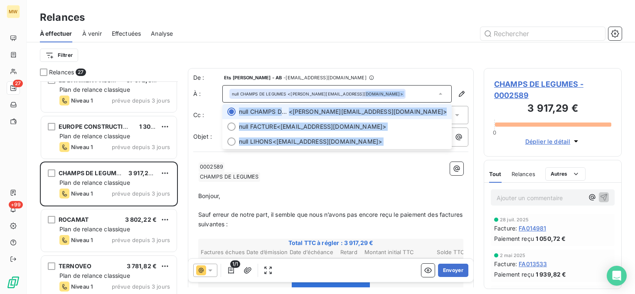
drag, startPoint x: 429, startPoint y: 93, endPoint x: 420, endPoint y: 94, distance: 9.3
click at [420, 94] on div "null CHAMPS DE LEGUMES <augustin@champsdelegumes.com>" at bounding box center [336, 93] width 229 height 17
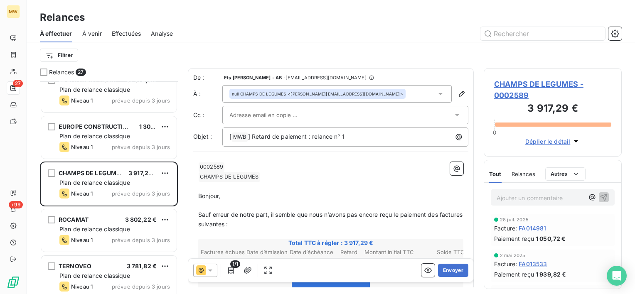
click at [364, 114] on div at bounding box center [341, 115] width 224 height 12
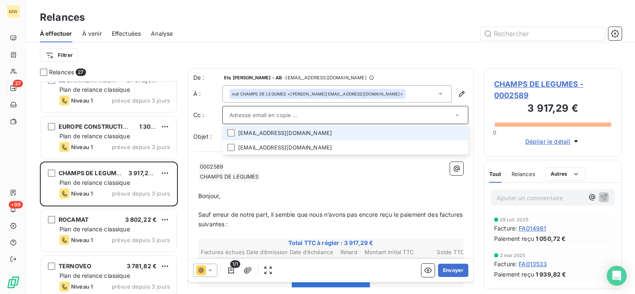
click at [354, 132] on li "comptabilite@champsdelegumes.com" at bounding box center [345, 133] width 246 height 15
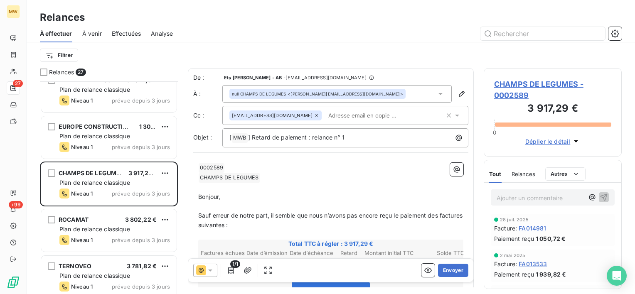
click at [359, 173] on p "﻿ CHAMPS DE LEGUMES ﻿ ﻿" at bounding box center [330, 178] width 265 height 10
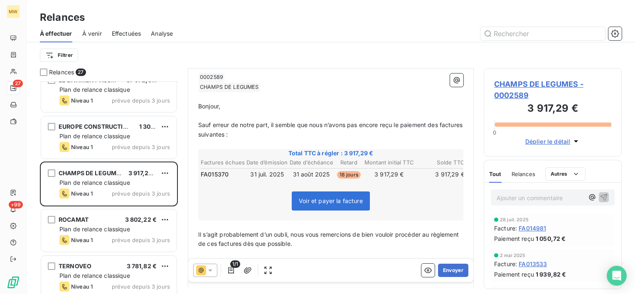
scroll to position [165, 0]
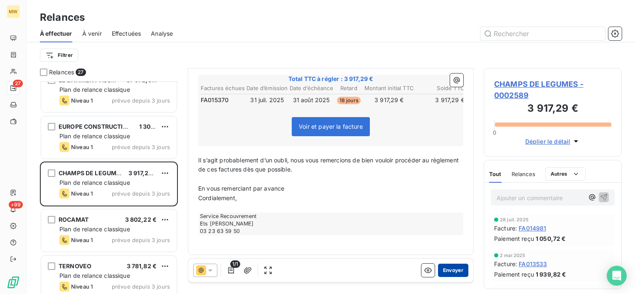
click at [452, 271] on button "Envoyer" at bounding box center [453, 270] width 30 height 13
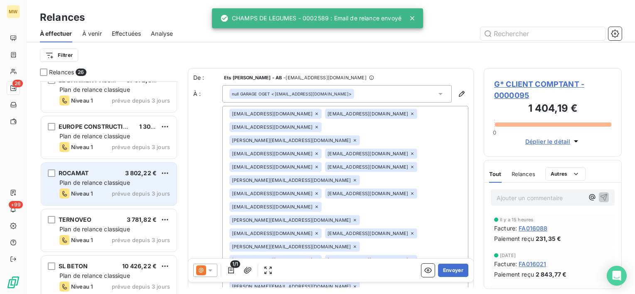
click at [91, 174] on div "ROCAMAT 3 802,22 €" at bounding box center [114, 173] width 111 height 7
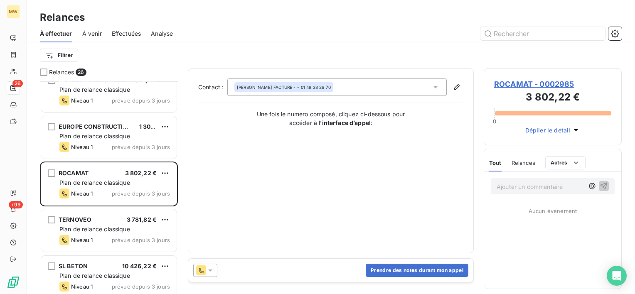
click at [209, 268] on icon at bounding box center [210, 270] width 8 height 8
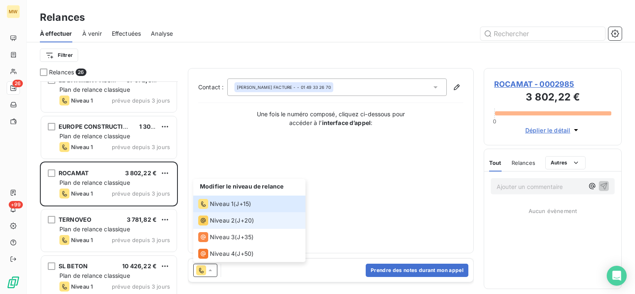
click at [216, 222] on span "Niveau 2" at bounding box center [222, 220] width 25 height 8
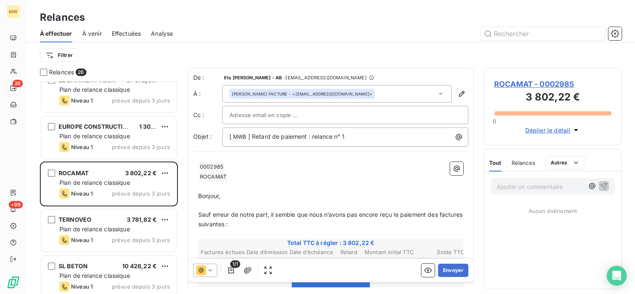
click at [298, 114] on input "text" at bounding box center [273, 115] width 89 height 12
click at [407, 91] on div "Nour NAJI FACTURE - <comptabilite-fournisseur@polycor.com>" at bounding box center [336, 93] width 229 height 17
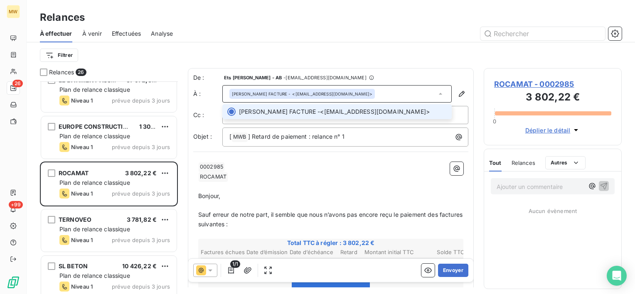
click at [407, 91] on div "Nour NAJI FACTURE - <comptabilite-fournisseur@polycor.com>" at bounding box center [336, 93] width 229 height 17
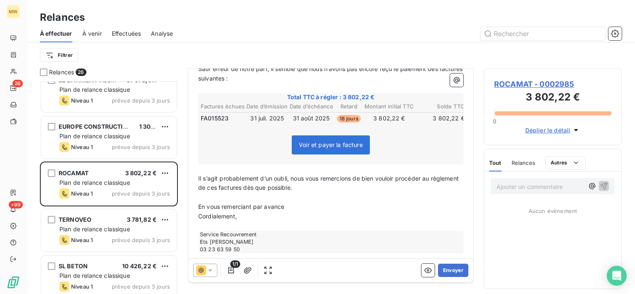
scroll to position [165, 0]
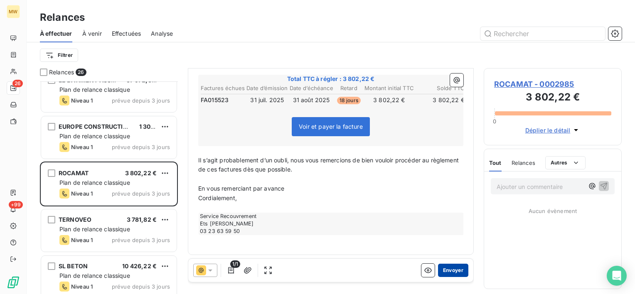
click at [443, 271] on button "Envoyer" at bounding box center [453, 270] width 30 height 13
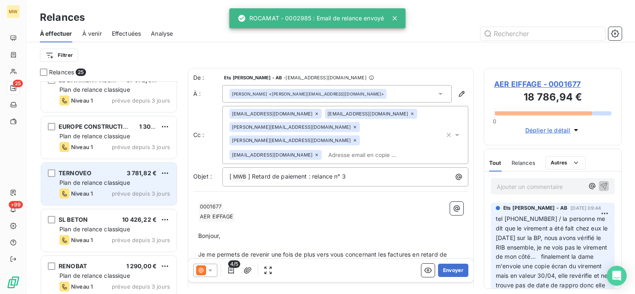
click at [90, 183] on span "Plan de relance classique" at bounding box center [94, 182] width 71 height 7
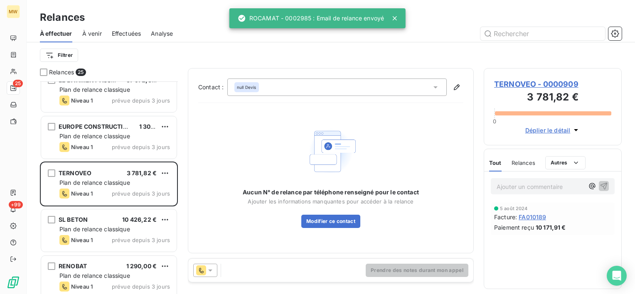
click at [210, 273] on icon at bounding box center [210, 270] width 8 height 8
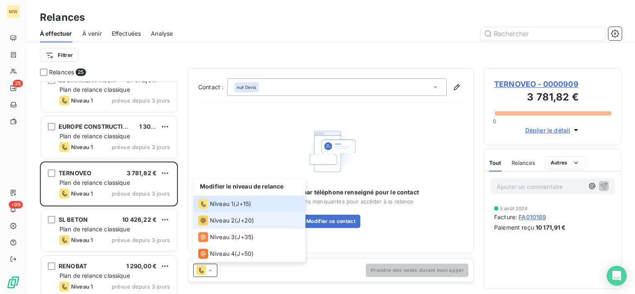
click at [211, 218] on span "Niveau 2" at bounding box center [222, 220] width 25 height 8
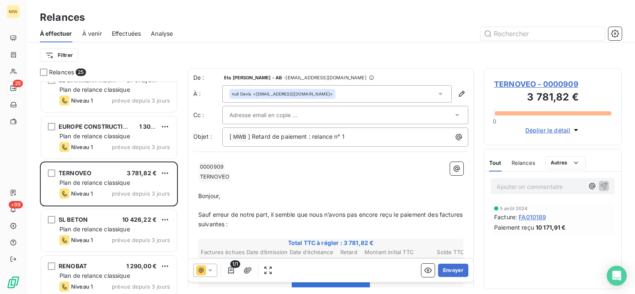
click at [349, 95] on div "null Devis <essignygd004@ternoveo.fr>" at bounding box center [336, 93] width 229 height 17
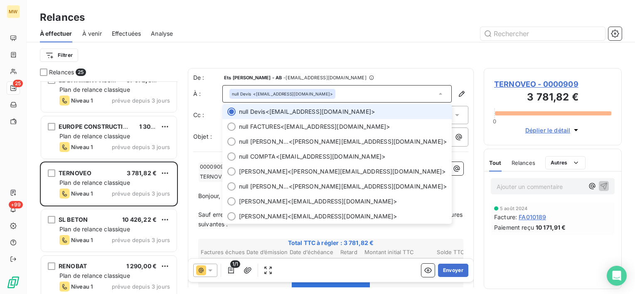
click at [350, 93] on div "null Devis <essignygd004@ternoveo.fr>" at bounding box center [336, 93] width 229 height 17
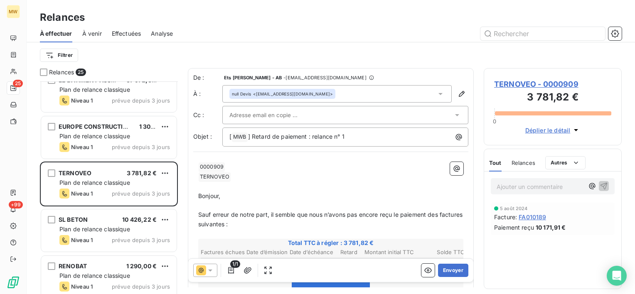
click at [349, 97] on div "null Devis <essignygd004@ternoveo.fr>" at bounding box center [336, 93] width 229 height 17
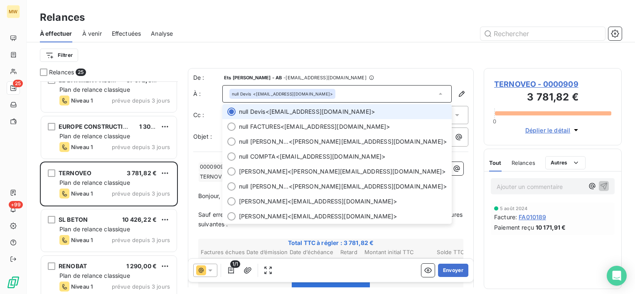
click at [351, 93] on div "null Devis <essignygd004@ternoveo.fr>" at bounding box center [336, 93] width 229 height 17
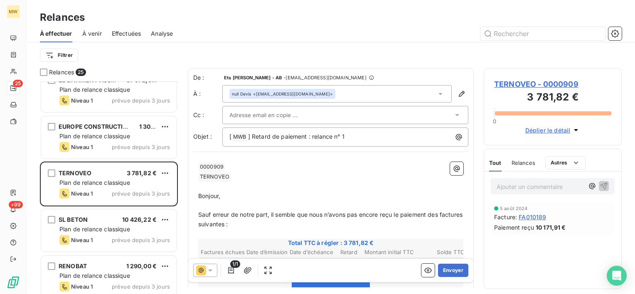
click at [351, 93] on div "null Devis <essignygd004@ternoveo.fr>" at bounding box center [336, 93] width 229 height 17
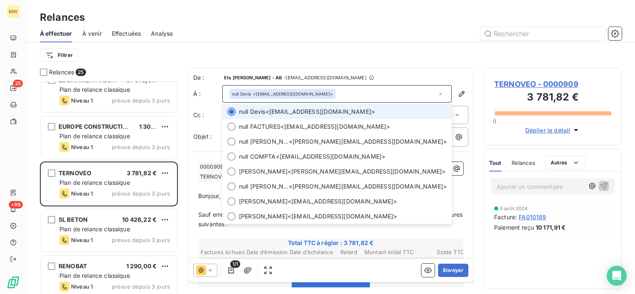
click at [351, 93] on div "null Devis <essignygd004@ternoveo.fr>" at bounding box center [336, 93] width 229 height 17
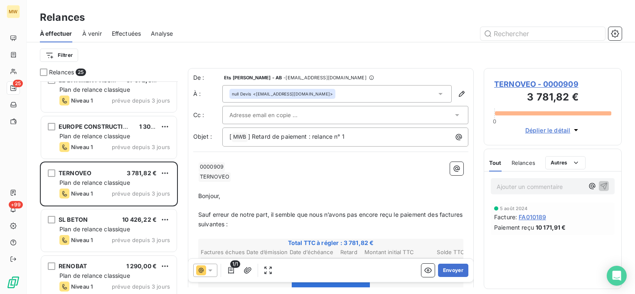
click at [384, 95] on div "null Devis <essignygd004@ternoveo.fr>" at bounding box center [336, 93] width 229 height 17
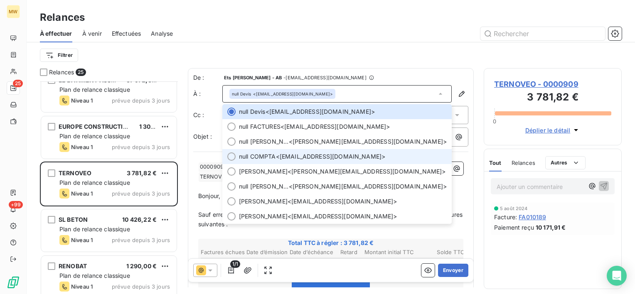
click at [366, 155] on span "null COMPTA <contact.compta@ternoveo.fr>" at bounding box center [343, 157] width 208 height 8
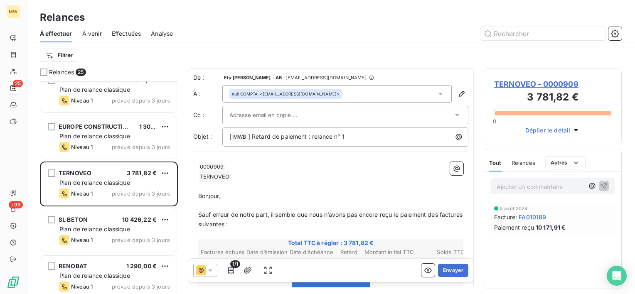
click at [361, 115] on div at bounding box center [341, 115] width 224 height 12
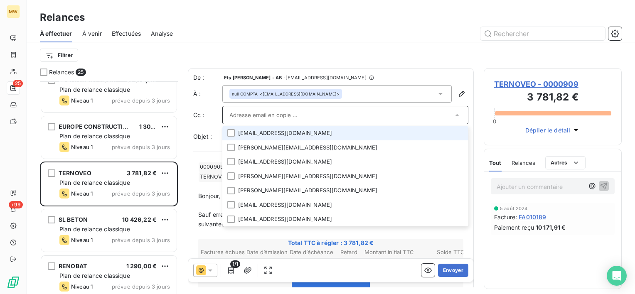
click at [361, 116] on input "text" at bounding box center [341, 115] width 224 height 12
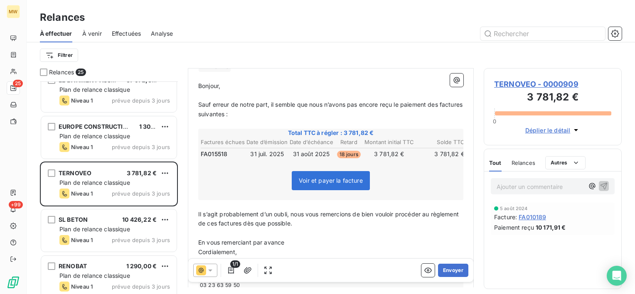
scroll to position [125, 0]
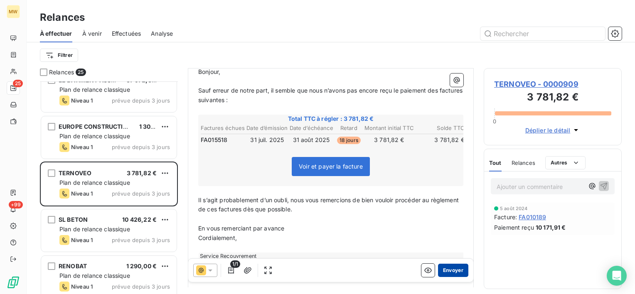
click at [439, 268] on button "Envoyer" at bounding box center [453, 270] width 30 height 13
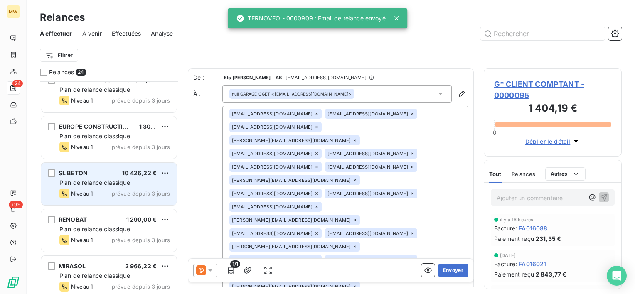
click at [93, 182] on span "Plan de relance classique" at bounding box center [94, 182] width 71 height 7
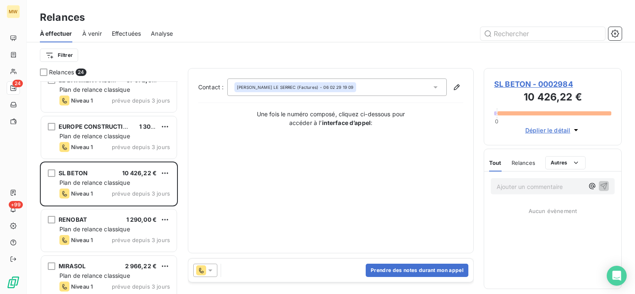
click at [209, 274] on icon at bounding box center [210, 270] width 8 height 8
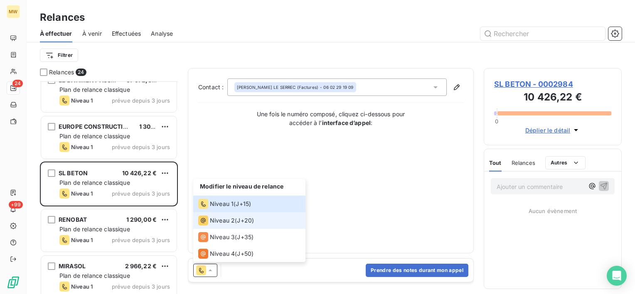
click at [224, 219] on span "Niveau 2" at bounding box center [222, 220] width 25 height 8
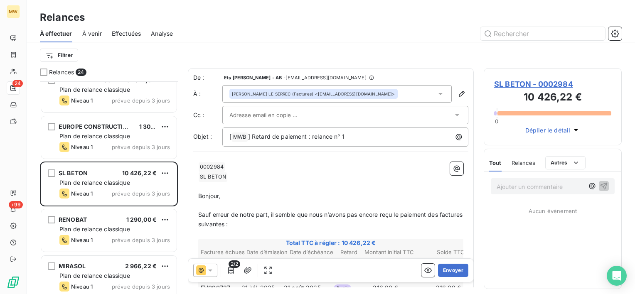
click at [362, 95] on div "Stephane LE SERREC (Factures) <slbeton@orange.fr>" at bounding box center [336, 93] width 229 height 17
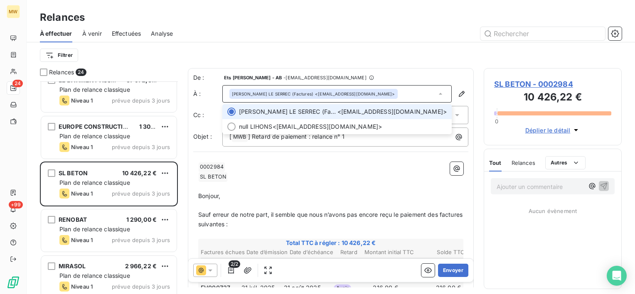
click at [362, 93] on div "Stephane LE SERREC (Factures) <slbeton@orange.fr>" at bounding box center [336, 93] width 229 height 17
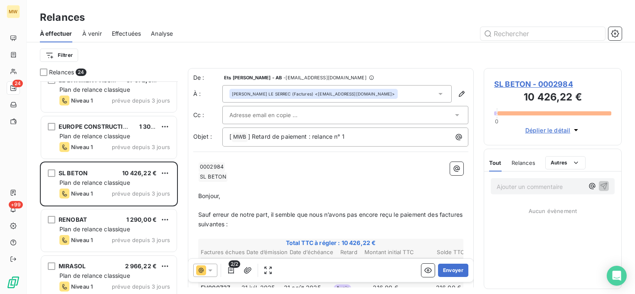
click at [281, 184] on p "﻿" at bounding box center [330, 187] width 265 height 10
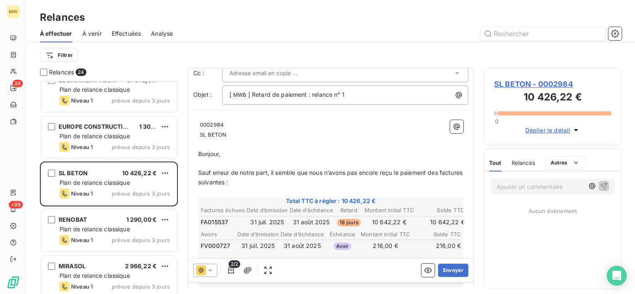
scroll to position [22, 0]
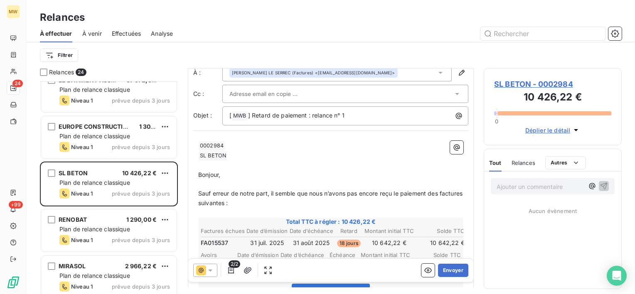
click at [341, 158] on p "﻿ SL BETON ﻿ ﻿" at bounding box center [330, 156] width 265 height 10
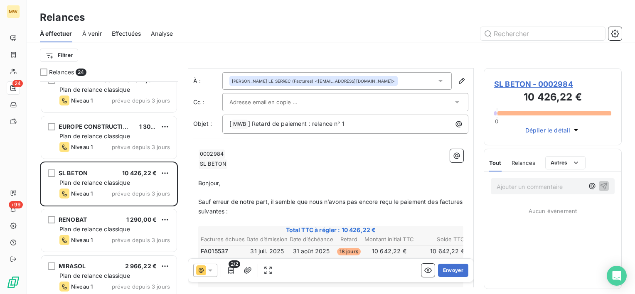
scroll to position [0, 0]
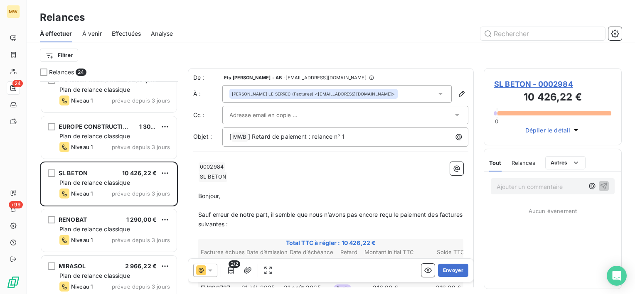
click at [327, 113] on div at bounding box center [341, 115] width 224 height 12
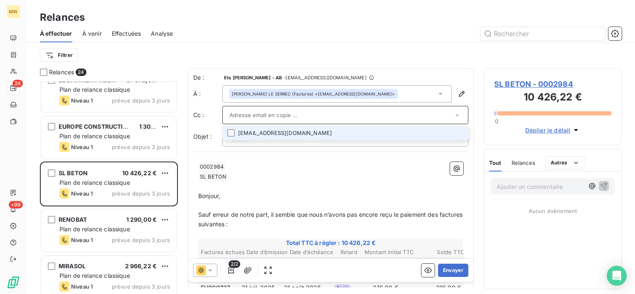
click at [327, 113] on input "text" at bounding box center [341, 115] width 224 height 12
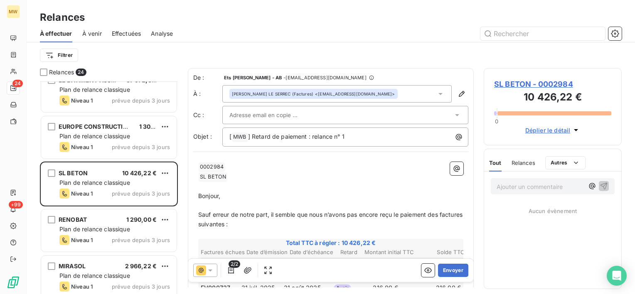
click at [372, 96] on div "Stephane LE SERREC (Factures) <slbeton@orange.fr>" at bounding box center [336, 93] width 229 height 17
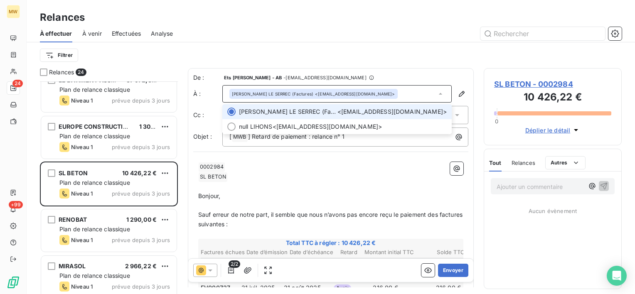
click at [373, 96] on div "Stephane LE SERREC (Factures) <slbeton@orange.fr>" at bounding box center [336, 93] width 229 height 17
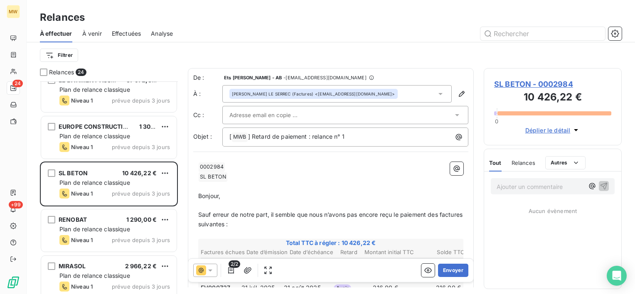
click at [346, 181] on p "﻿ SL BETON ﻿ ﻿" at bounding box center [330, 177] width 265 height 10
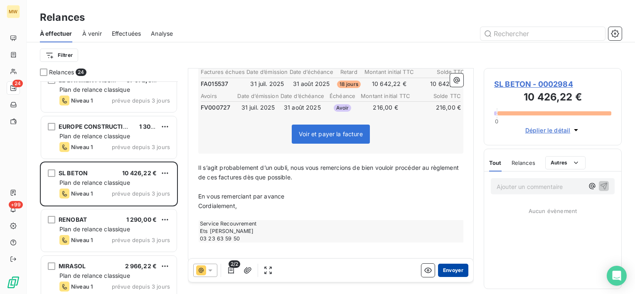
scroll to position [188, 0]
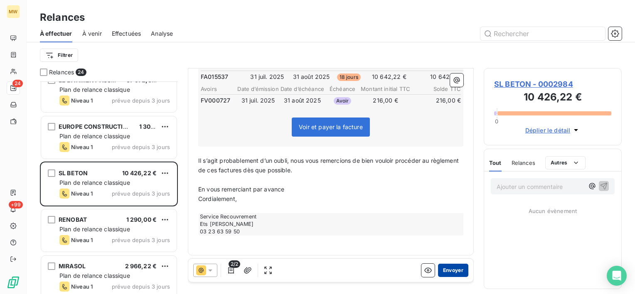
click at [455, 271] on button "Envoyer" at bounding box center [453, 270] width 30 height 13
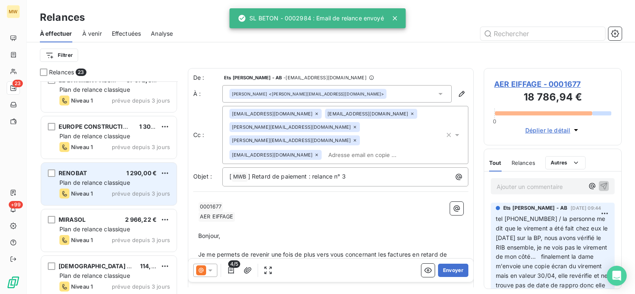
click at [103, 186] on div "Plan de relance classique" at bounding box center [114, 183] width 111 height 8
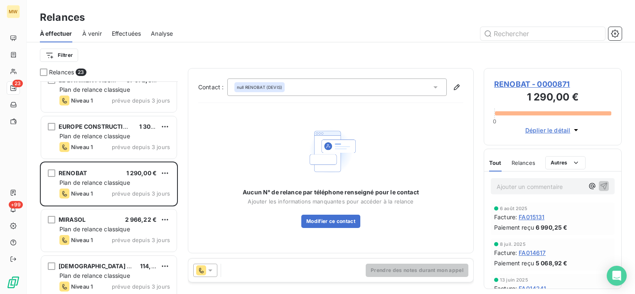
click at [209, 270] on icon at bounding box center [210, 270] width 8 height 8
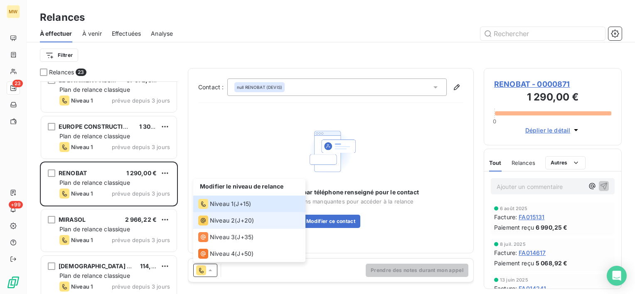
click at [217, 223] on span "Niveau 2" at bounding box center [222, 220] width 25 height 8
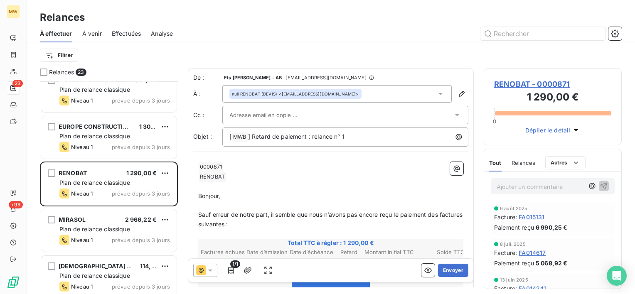
click at [367, 95] on div "null RENOBAT (DEVIS) <direction@renobat.com>" at bounding box center [336, 93] width 229 height 17
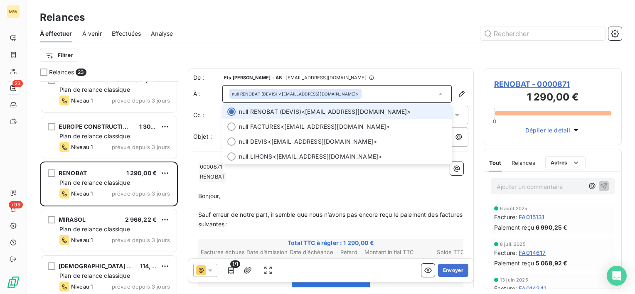
click at [367, 95] on div "null RENOBAT (DEVIS) <direction@renobat.com>" at bounding box center [336, 93] width 229 height 17
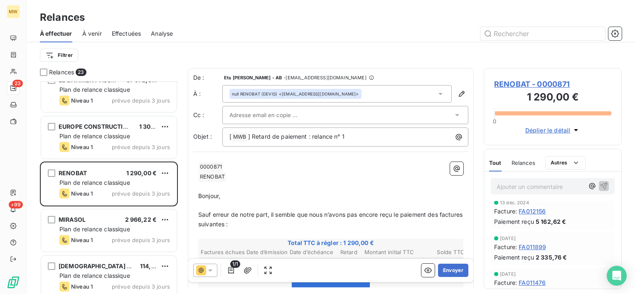
scroll to position [416, 0]
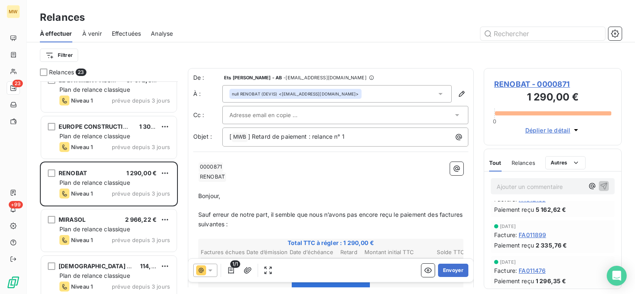
click at [529, 154] on div "Relances" at bounding box center [524, 162] width 24 height 17
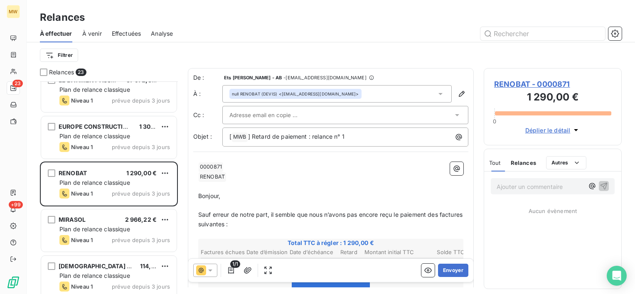
scroll to position [0, 0]
click at [497, 163] on span "Tout" at bounding box center [495, 163] width 12 height 7
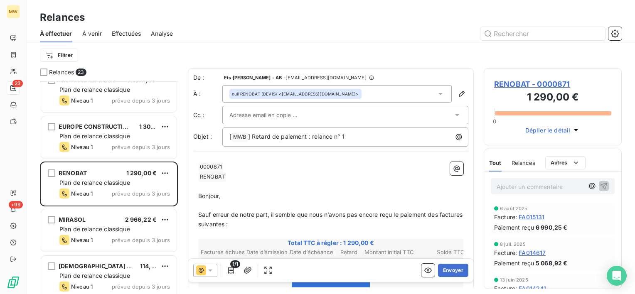
click at [372, 91] on div "null RENOBAT (DEVIS) <direction@renobat.com>" at bounding box center [336, 93] width 229 height 17
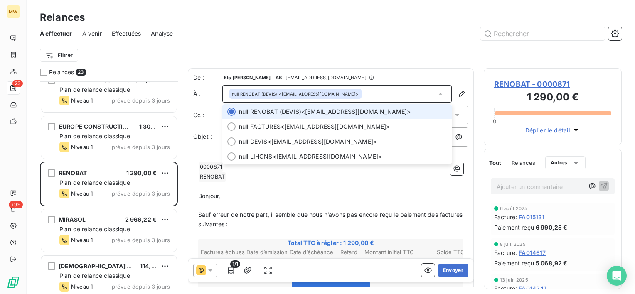
click at [372, 91] on div "null RENOBAT (DEVIS) <direction@renobat.com>" at bounding box center [336, 93] width 229 height 17
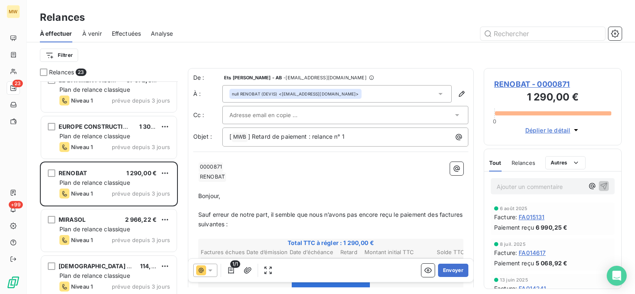
click at [374, 95] on div "null RENOBAT (DEVIS) <direction@renobat.com>" at bounding box center [336, 93] width 229 height 17
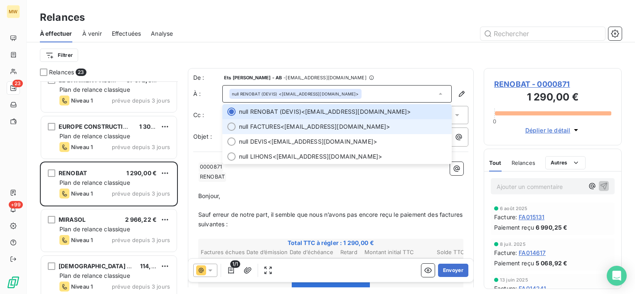
click at [371, 124] on span "null FACTURES <renobat@renobat.com>" at bounding box center [343, 127] width 208 height 8
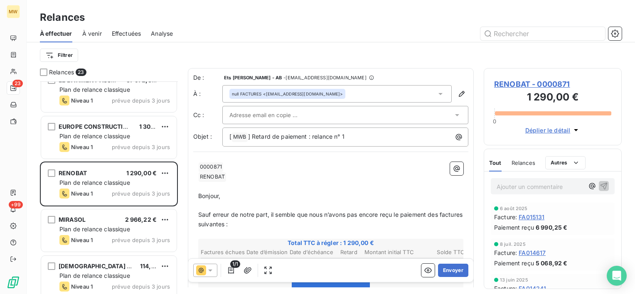
click at [356, 175] on p "﻿ RENOBAT ﻿ ﻿" at bounding box center [330, 177] width 265 height 10
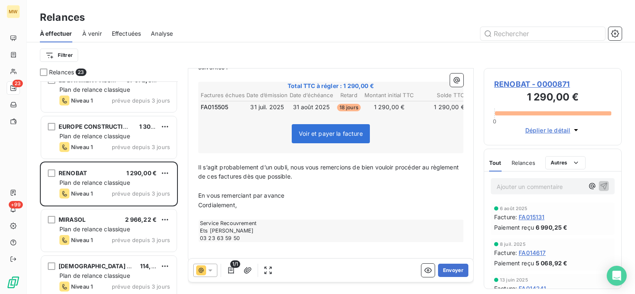
scroll to position [165, 0]
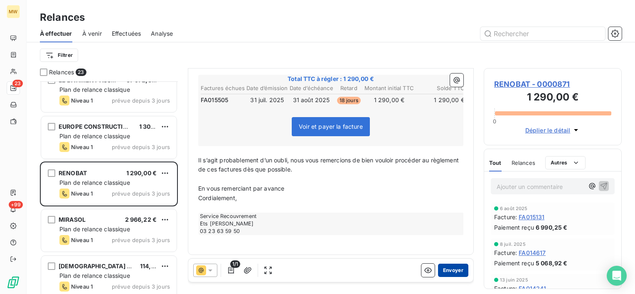
click at [444, 273] on button "Envoyer" at bounding box center [453, 270] width 30 height 13
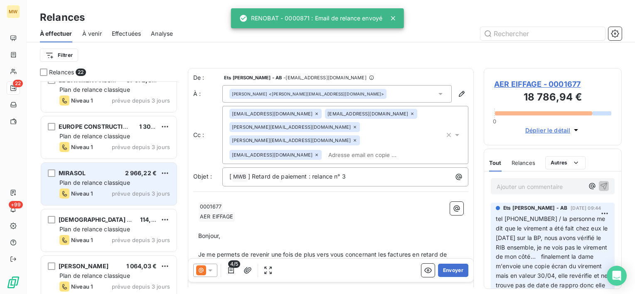
click at [110, 180] on span "Plan de relance classique" at bounding box center [94, 182] width 71 height 7
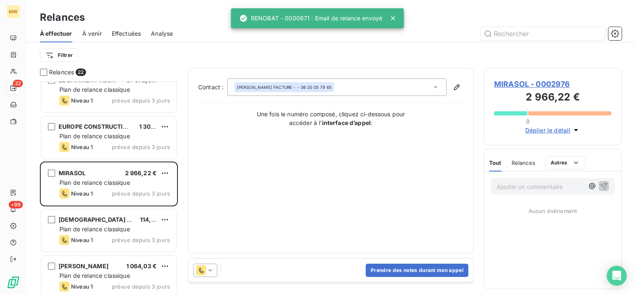
click at [208, 274] on icon at bounding box center [210, 270] width 8 height 8
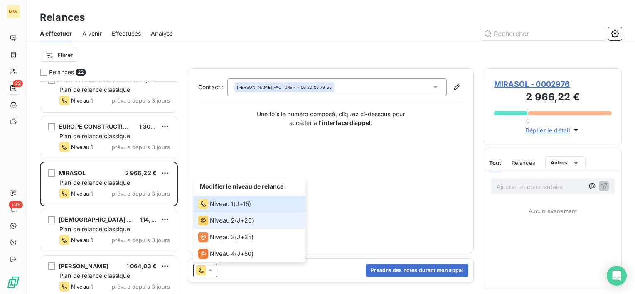
click at [215, 220] on span "Niveau 2" at bounding box center [222, 220] width 25 height 8
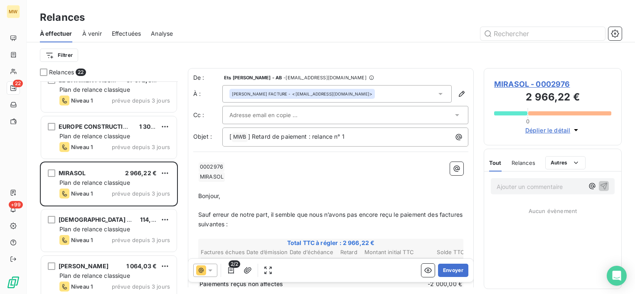
click at [387, 89] on div "Samuel MOREIRAS FACTURE - <contact@sasmirasol.fr>" at bounding box center [336, 93] width 229 height 17
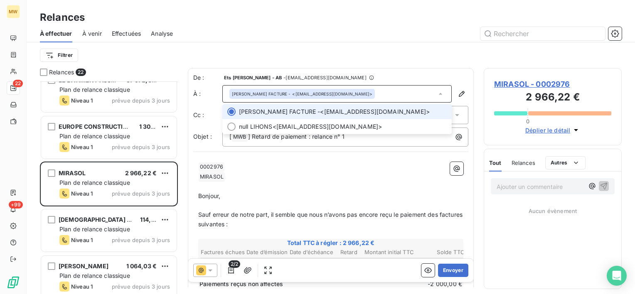
click at [387, 89] on div "Samuel MOREIRAS FACTURE - <contact@sasmirasol.fr>" at bounding box center [336, 93] width 229 height 17
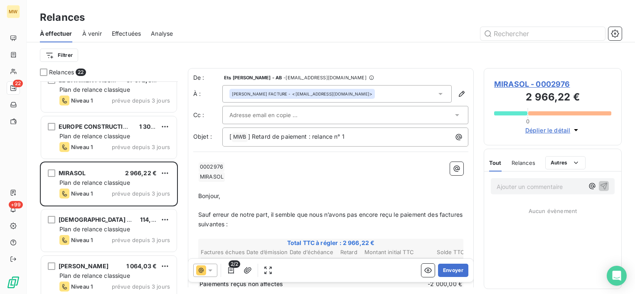
click at [349, 166] on p "﻿ 0002976 ﻿ ﻿" at bounding box center [330, 167] width 265 height 10
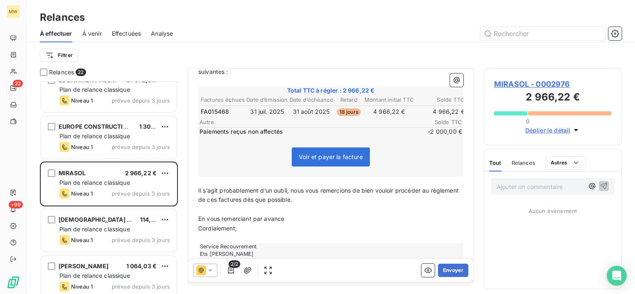
scroll to position [183, 0]
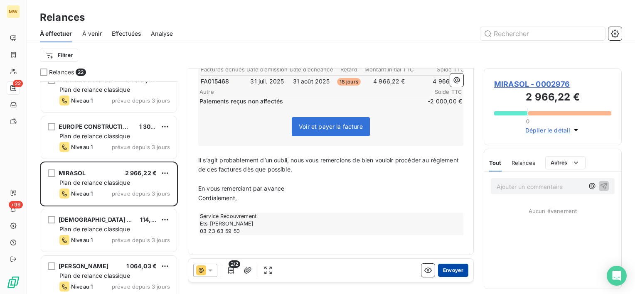
click at [438, 269] on button "Envoyer" at bounding box center [453, 270] width 30 height 13
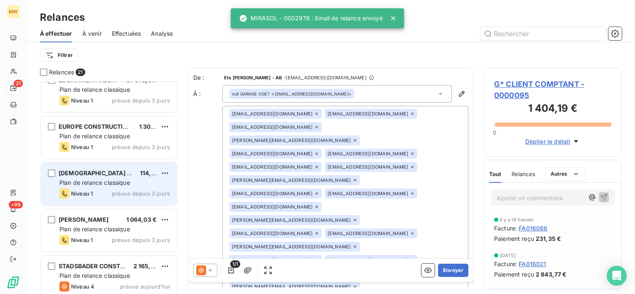
click at [98, 185] on span "Plan de relance classique" at bounding box center [94, 182] width 71 height 7
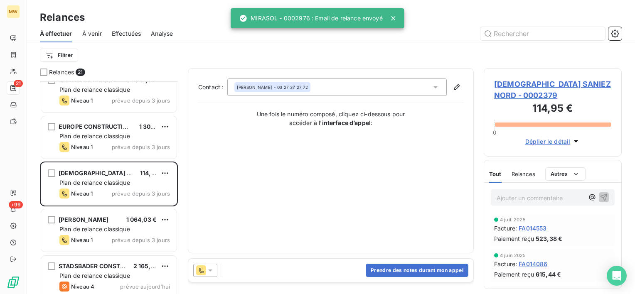
click at [209, 273] on icon at bounding box center [210, 270] width 8 height 8
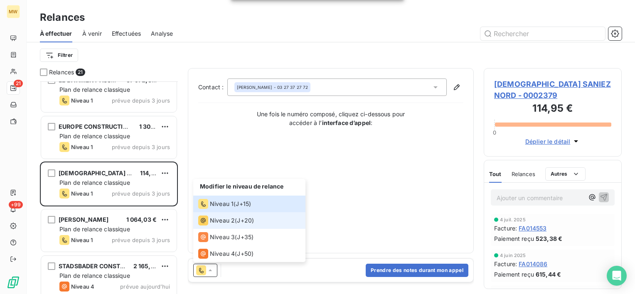
click at [216, 219] on span "Niveau 2" at bounding box center [222, 220] width 25 height 8
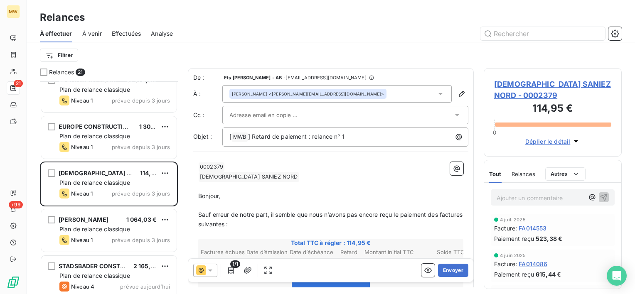
click at [375, 92] on div "Diana HARDOIN <diana.hardoin@clotures-saniez.com>" at bounding box center [336, 93] width 229 height 17
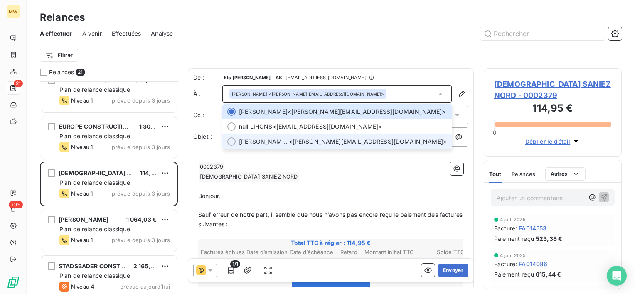
click at [369, 140] on span "Perrine FACTURE - DUFOUR <perrine.dufour@clotures-saniez.com>" at bounding box center [343, 142] width 208 height 8
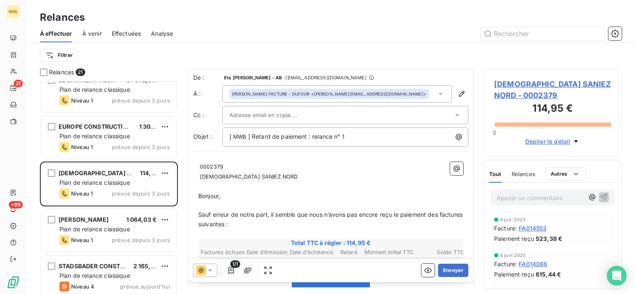
click at [328, 170] on p "﻿ 0002379 ﻿ ﻿" at bounding box center [330, 167] width 265 height 10
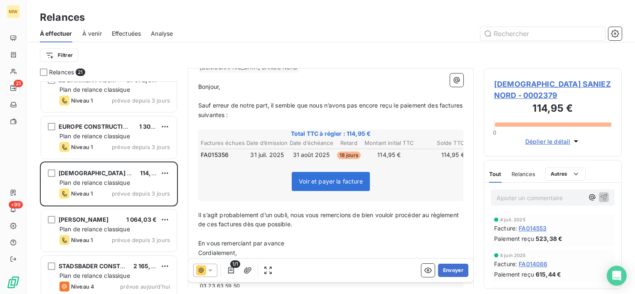
scroll to position [165, 0]
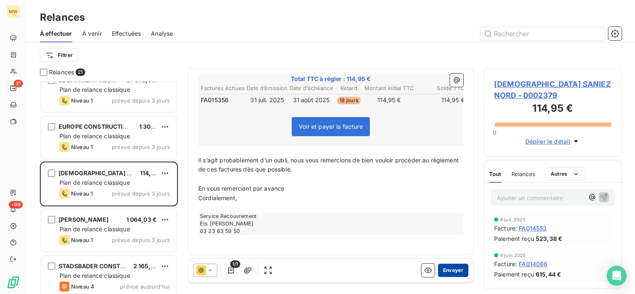
click at [446, 269] on button "Envoyer" at bounding box center [453, 270] width 30 height 13
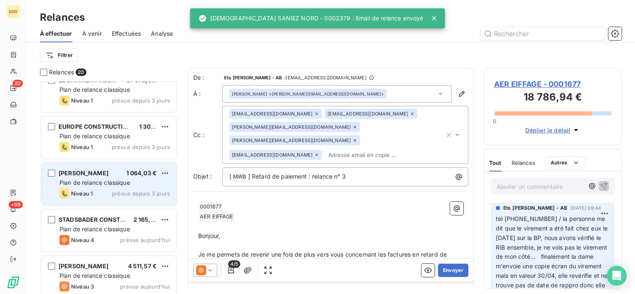
click at [102, 180] on span "Plan de relance classique" at bounding box center [94, 182] width 71 height 7
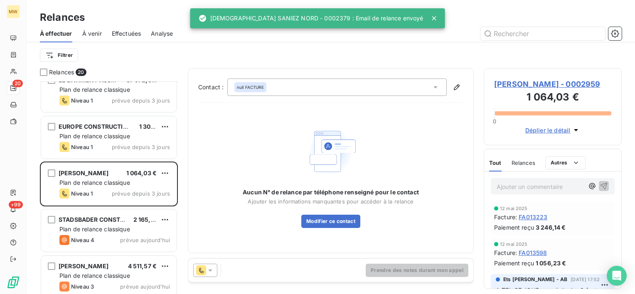
click at [436, 87] on icon at bounding box center [435, 87] width 4 height 2
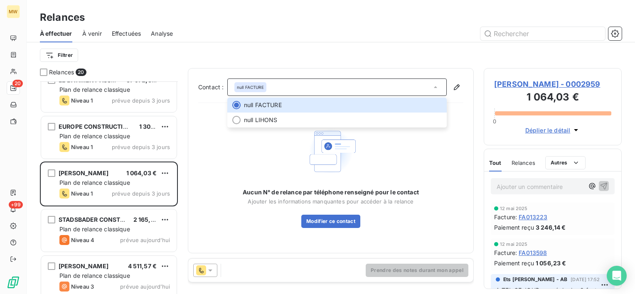
click at [415, 88] on div "null FACTURE" at bounding box center [336, 87] width 219 height 17
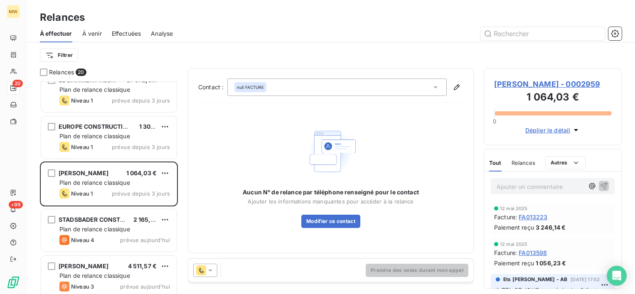
click at [214, 266] on div at bounding box center [205, 270] width 24 height 13
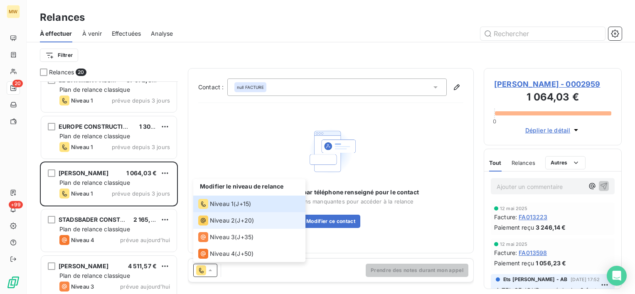
click at [215, 223] on span "Niveau 2" at bounding box center [222, 220] width 25 height 8
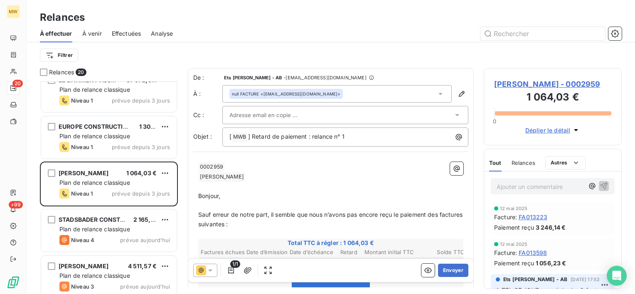
click at [361, 92] on div "null FACTURE <chuffart.philippe@orange.fr>" at bounding box center [336, 93] width 229 height 17
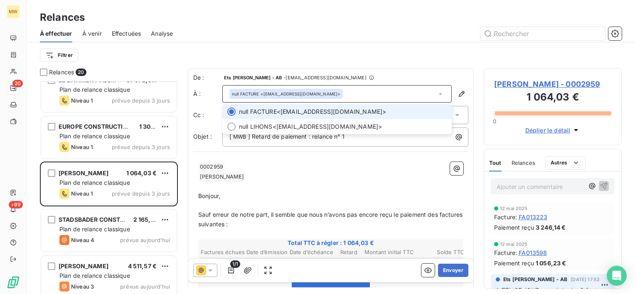
click at [361, 93] on div "null FACTURE <chuffart.philippe@orange.fr>" at bounding box center [336, 93] width 229 height 17
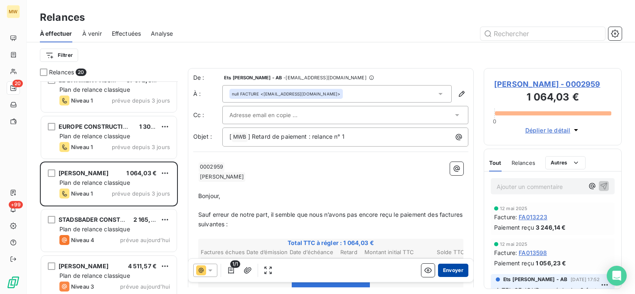
click at [442, 269] on button "Envoyer" at bounding box center [453, 270] width 30 height 13
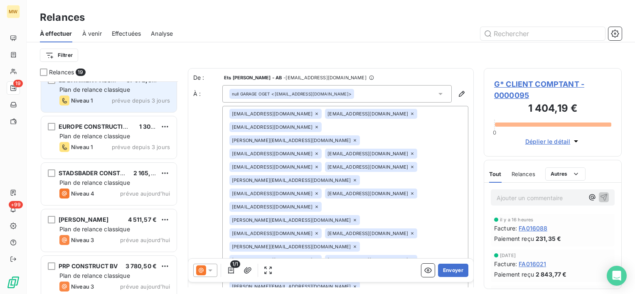
scroll to position [672, 0]
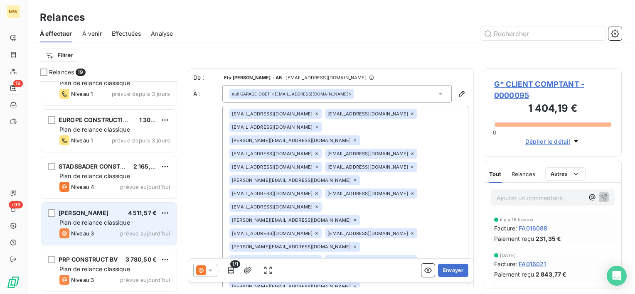
click at [91, 216] on span "MAQUET ADRIEN" at bounding box center [84, 212] width 50 height 7
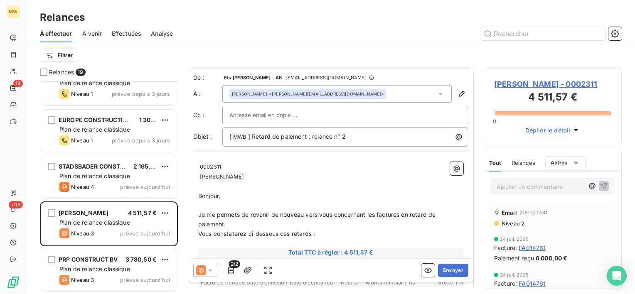
click at [514, 224] on span "Niveau 2" at bounding box center [513, 223] width 24 height 7
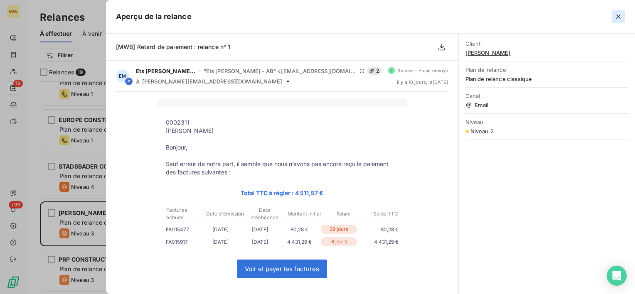
click at [616, 17] on icon "button" at bounding box center [618, 16] width 8 height 8
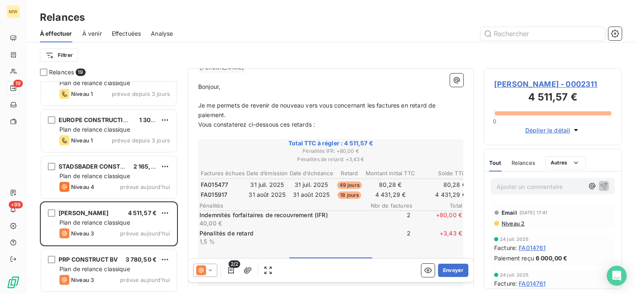
scroll to position [90, 0]
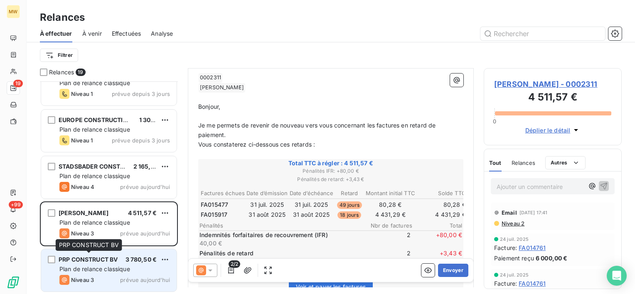
click at [92, 260] on span "PRP CONSTRUCT BV" at bounding box center [88, 259] width 59 height 7
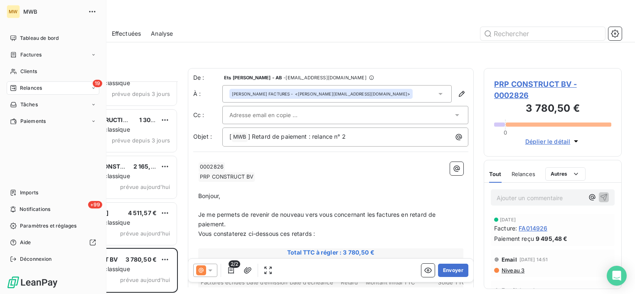
click at [22, 39] on span "Tableau de bord" at bounding box center [39, 37] width 39 height 7
